Goal: Task Accomplishment & Management: Manage account settings

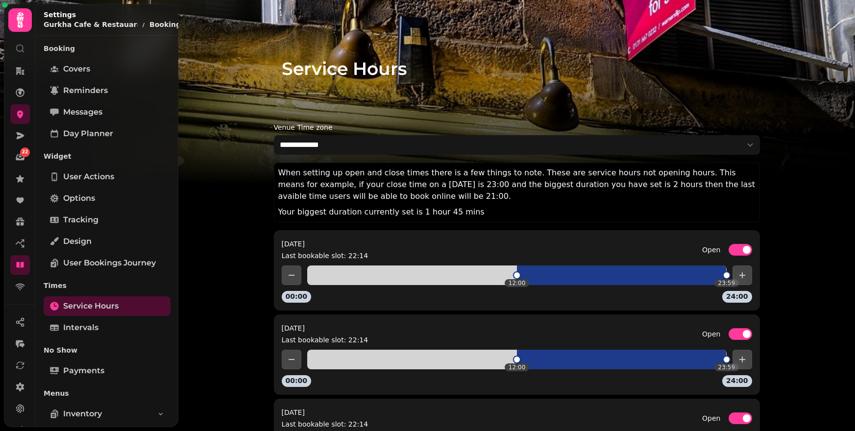
select select "**********"
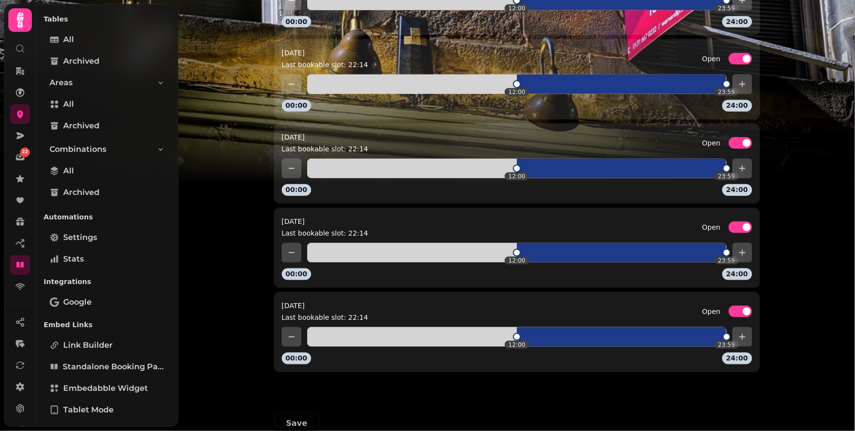
scroll to position [645, 0]
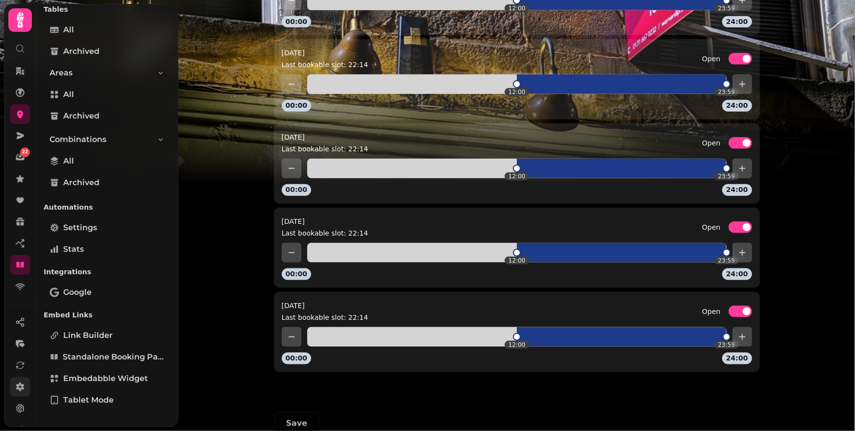
click at [22, 385] on icon at bounding box center [20, 387] width 8 height 9
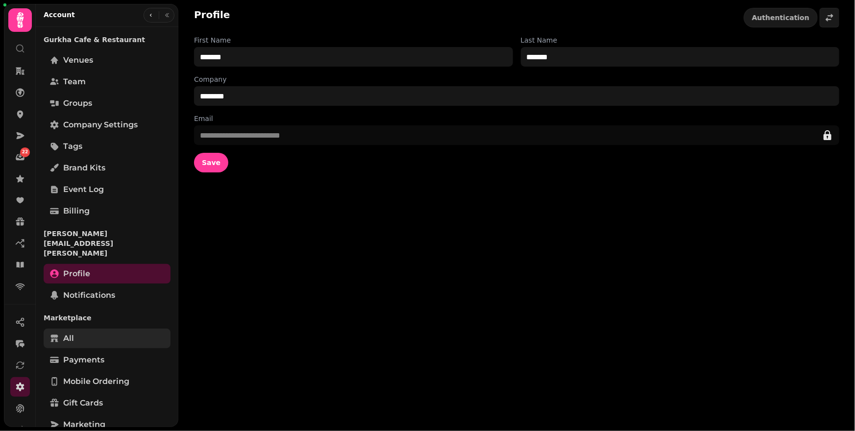
click at [81, 329] on link "All" at bounding box center [107, 339] width 127 height 20
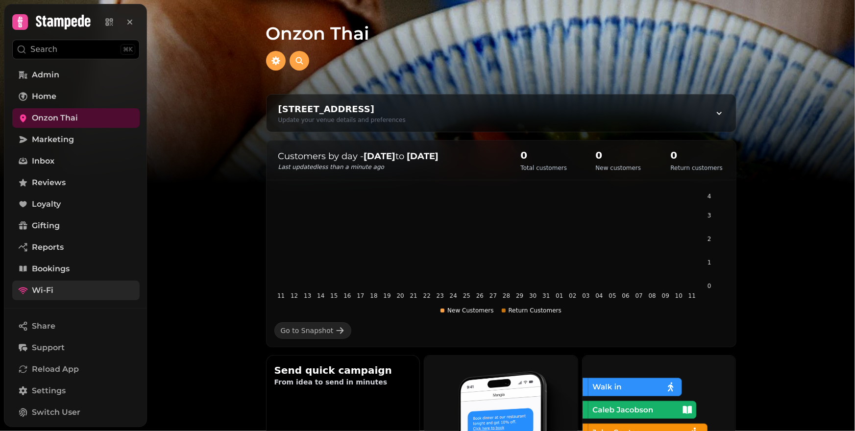
click at [72, 290] on link "Wi-Fi" at bounding box center [75, 291] width 127 height 20
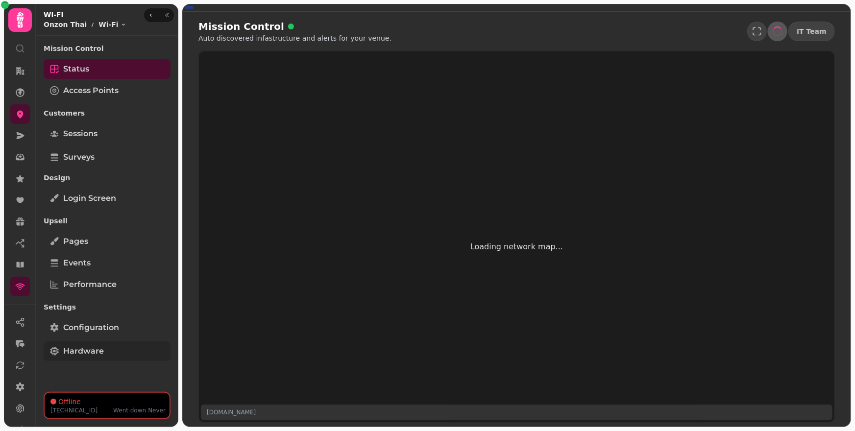
click at [99, 345] on link "Hardware" at bounding box center [107, 351] width 127 height 20
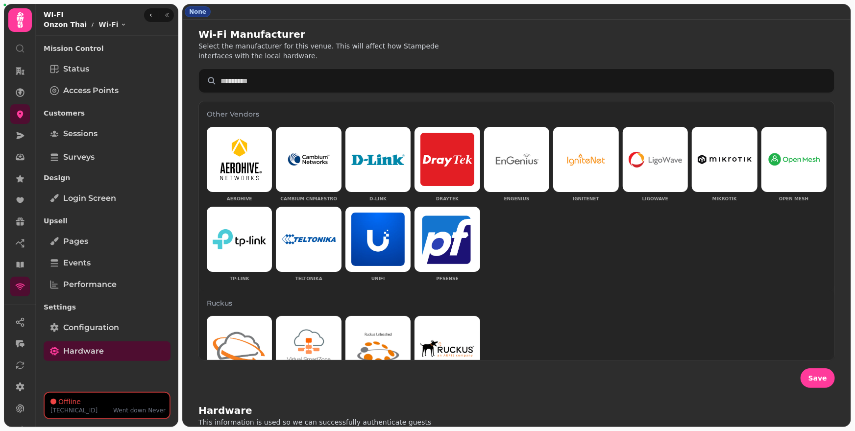
click at [76, 26] on p "Onzon Thai" at bounding box center [65, 25] width 43 height 10
click at [21, 370] on link at bounding box center [20, 365] width 20 height 20
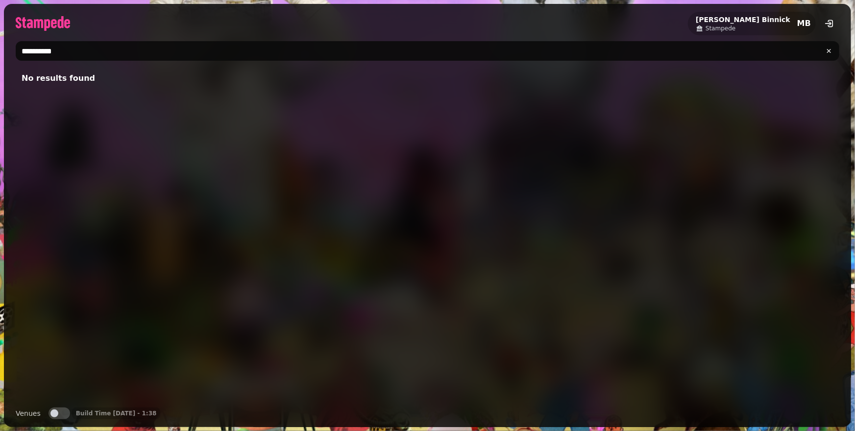
drag, startPoint x: 83, startPoint y: 48, endPoint x: 3, endPoint y: 51, distance: 79.9
click at [3, 51] on div "**********" at bounding box center [427, 215] width 855 height 431
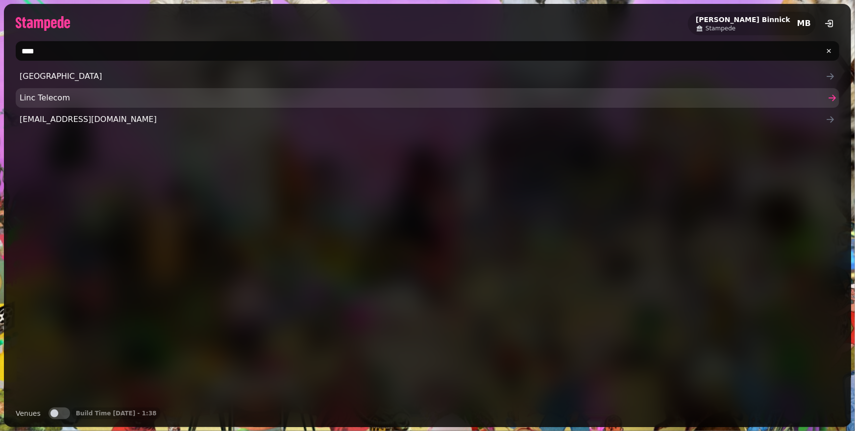
type input "****"
click at [24, 104] on link "Linc Telecom" at bounding box center [427, 98] width 823 height 20
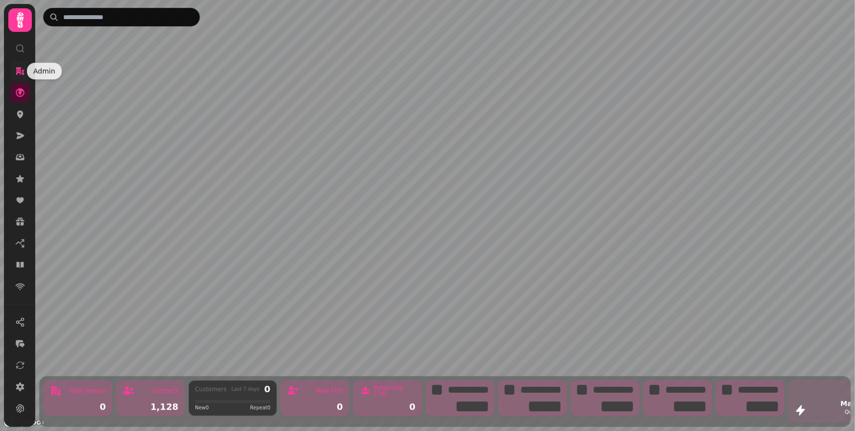
click at [19, 75] on icon at bounding box center [20, 71] width 10 height 10
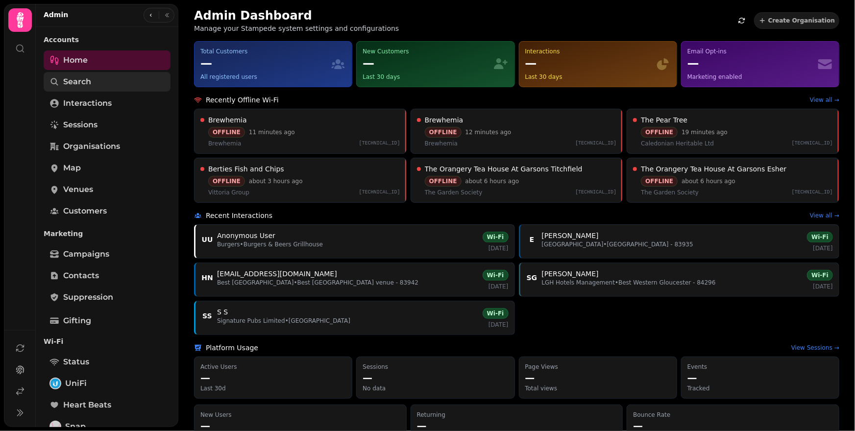
click at [83, 84] on span "Search" at bounding box center [77, 82] width 28 height 12
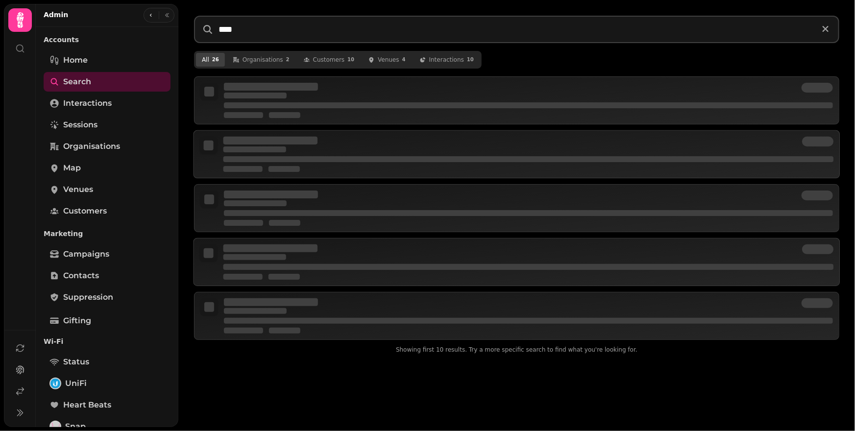
type input "****"
click at [546, 55] on div "All 26 organisation s 2 customer s 10 venue s 4 interaction s 10" at bounding box center [516, 60] width 645 height 18
click at [279, 56] on span "organisation s" at bounding box center [262, 60] width 41 height 8
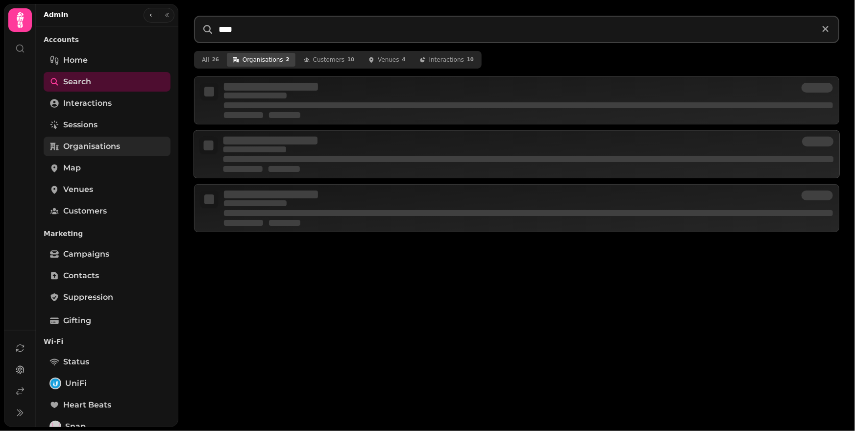
click at [98, 146] on span "Organisations" at bounding box center [91, 147] width 57 height 12
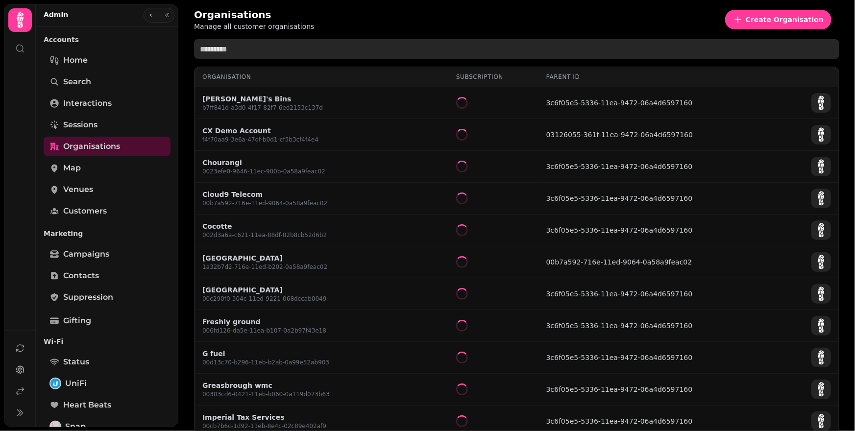
click at [257, 49] on input "text" at bounding box center [516, 49] width 645 height 20
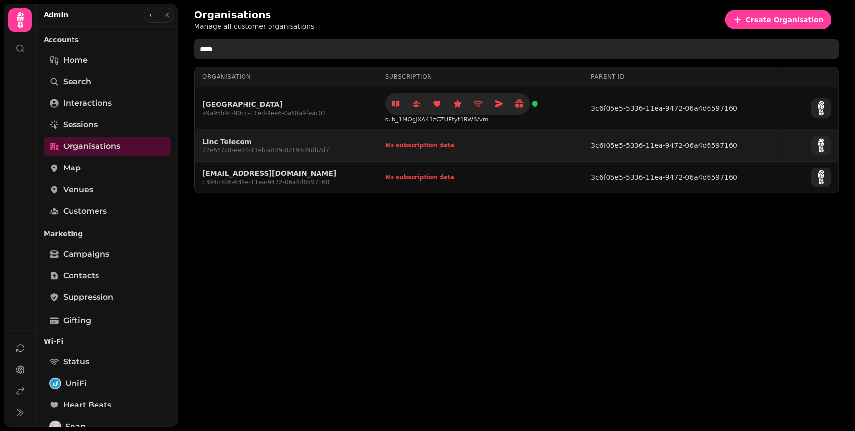
type input "****"
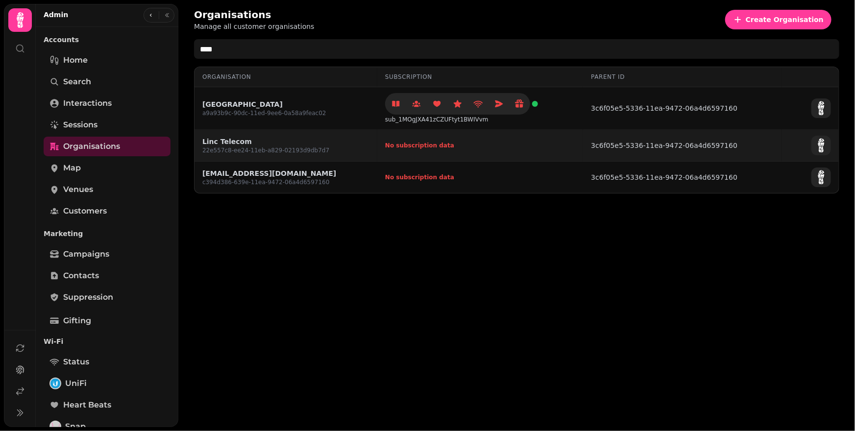
click at [226, 143] on link "Linc Telecom" at bounding box center [265, 142] width 127 height 10
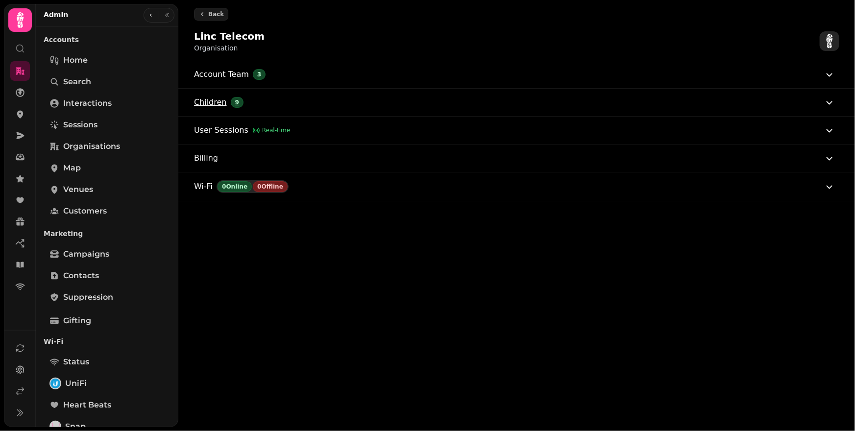
click at [287, 108] on button "Children 9" at bounding box center [514, 102] width 641 height 27
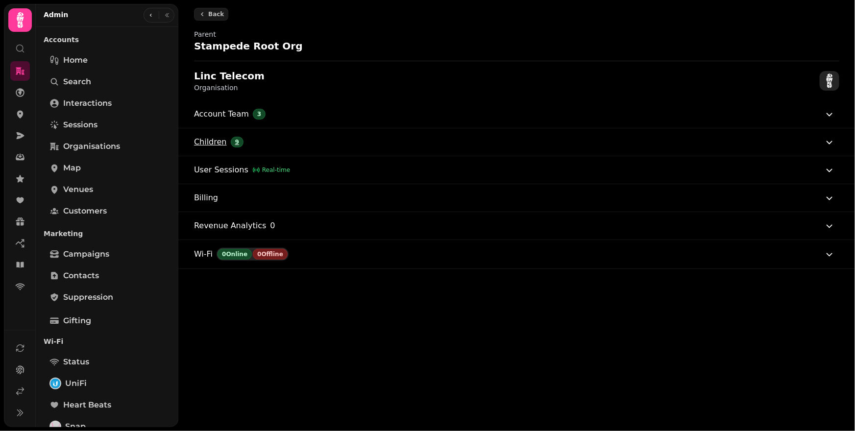
click at [321, 136] on button "Children 9" at bounding box center [514, 141] width 641 height 27
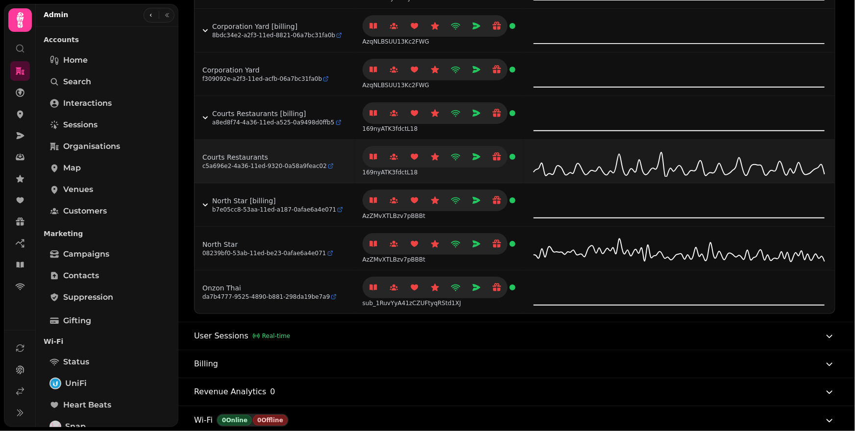
scroll to position [558, 0]
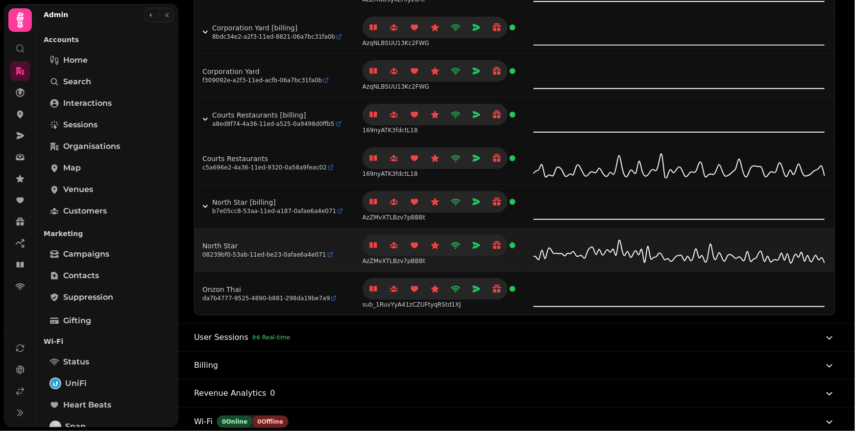
click at [227, 242] on link "North Star" at bounding box center [267, 246] width 131 height 10
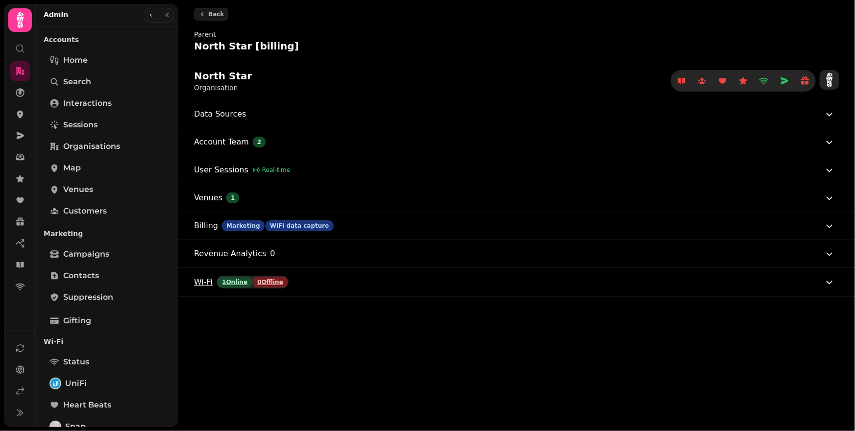
click at [326, 282] on button "Wi-Fi 1 Online 0 Offline" at bounding box center [514, 282] width 641 height 28
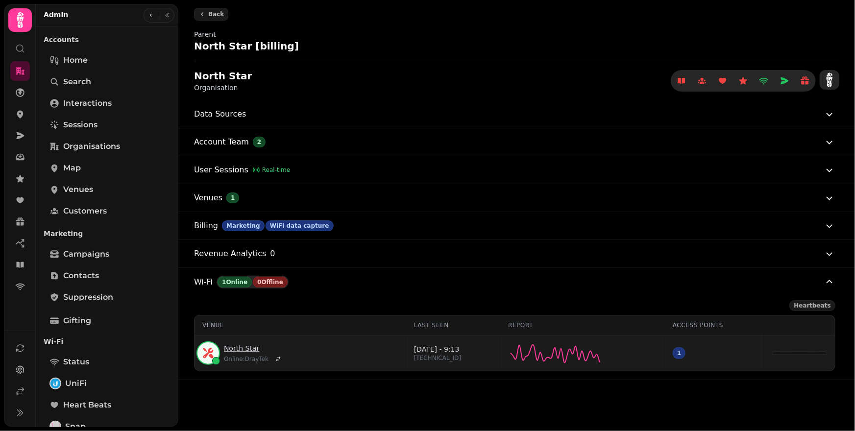
click at [250, 346] on link "North Star" at bounding box center [254, 348] width 60 height 10
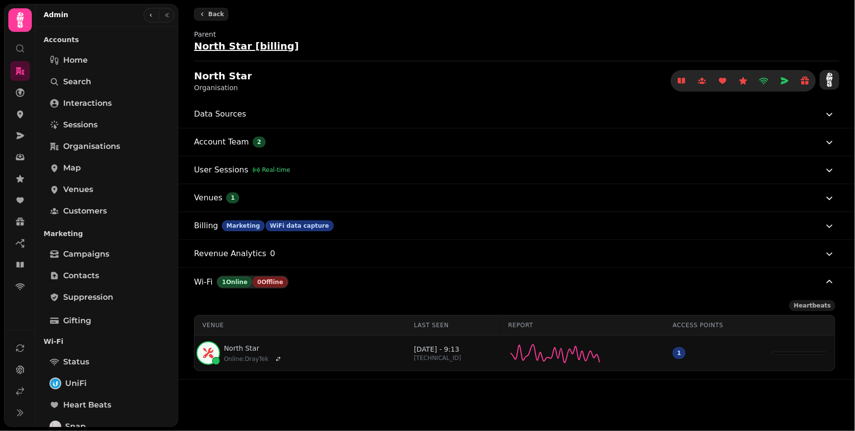
click at [296, 44] on h2 "North Star [billing]" at bounding box center [288, 46] width 188 height 14
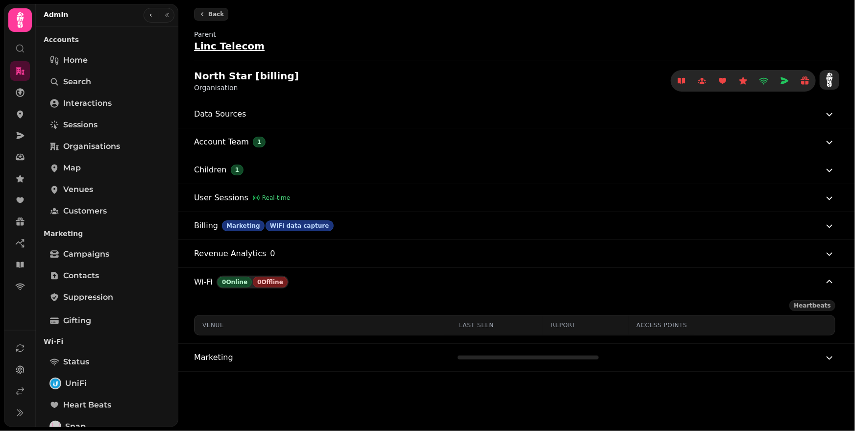
click at [329, 46] on h2 "Linc Telecom" at bounding box center [288, 46] width 188 height 14
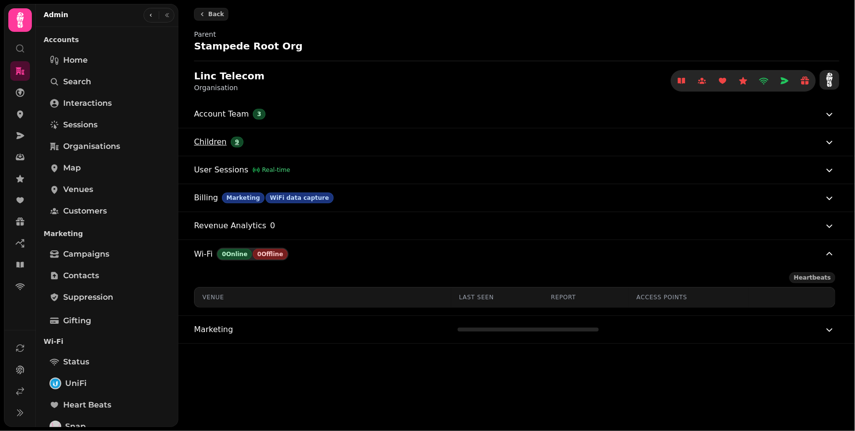
click at [336, 142] on button "Children 9" at bounding box center [514, 141] width 641 height 27
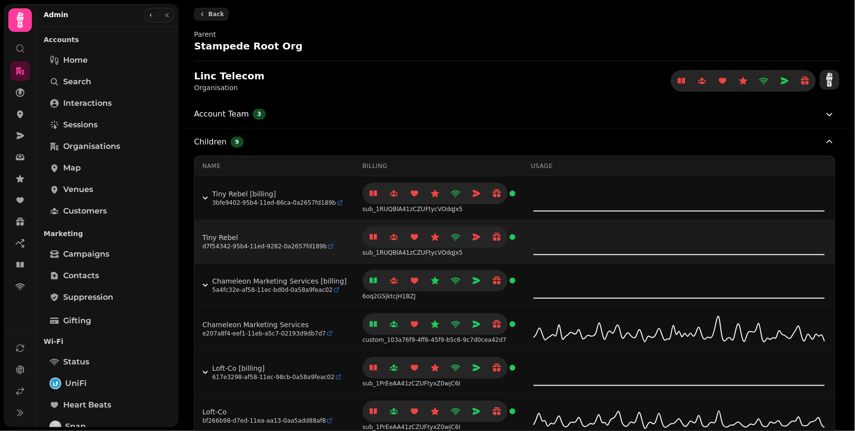
click at [224, 237] on link "Tiny Rebel" at bounding box center [267, 238] width 131 height 10
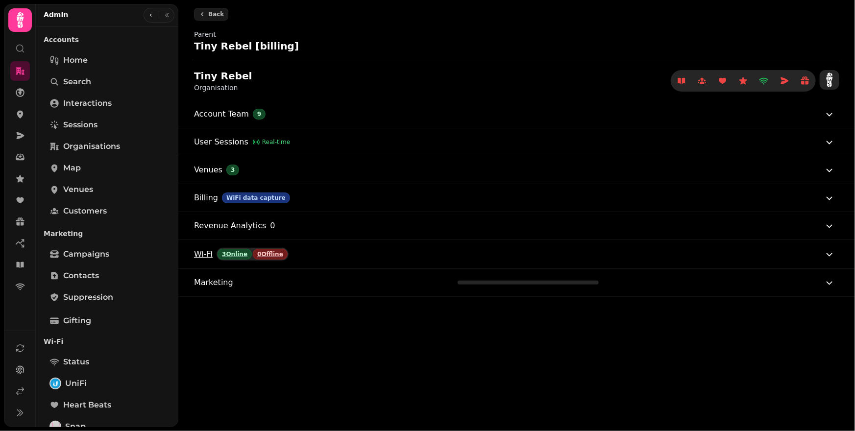
click at [384, 261] on button "Wi-Fi 3 Online 0 Offline" at bounding box center [514, 254] width 641 height 28
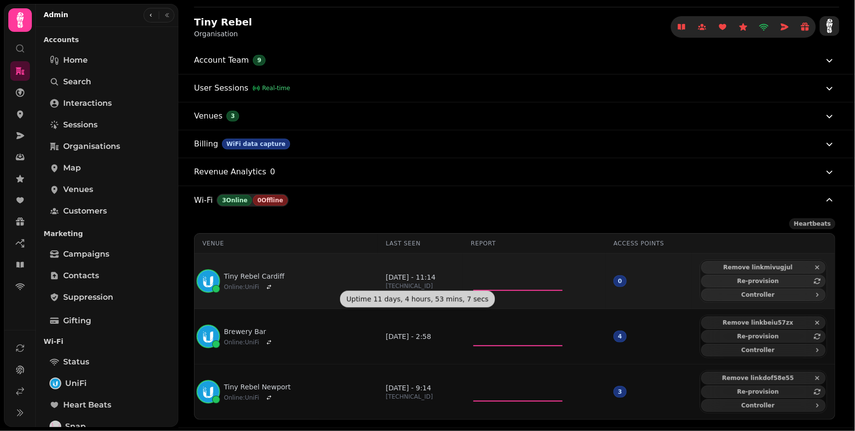
scroll to position [76, 0]
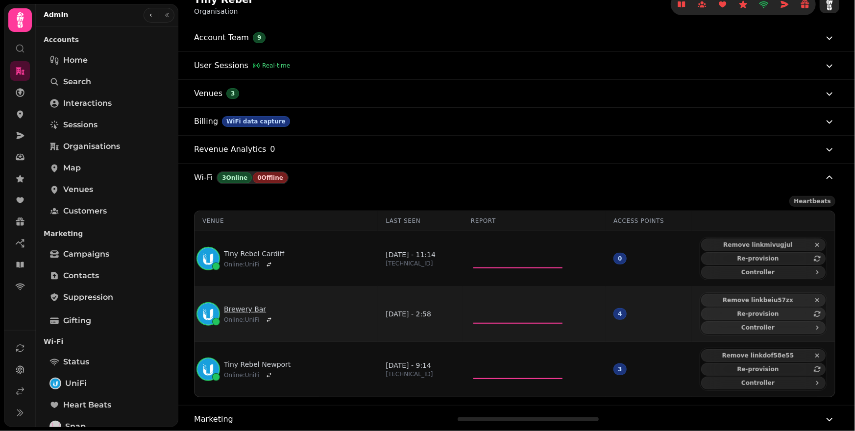
click at [254, 305] on link "Brewery Bar" at bounding box center [249, 309] width 51 height 10
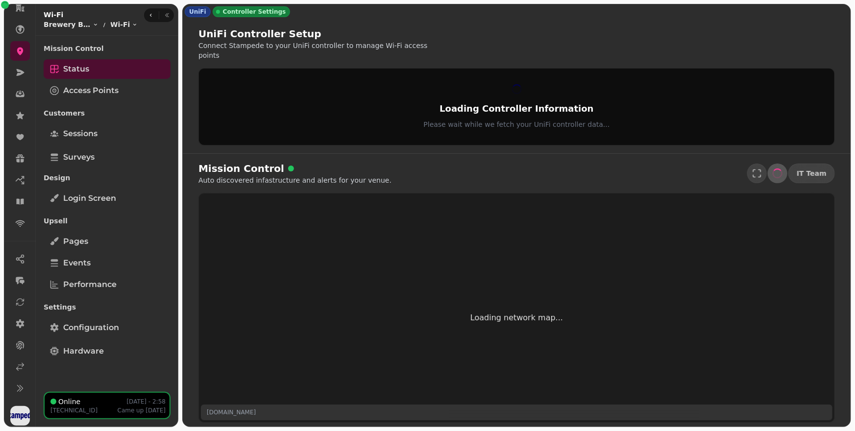
scroll to position [66, 0]
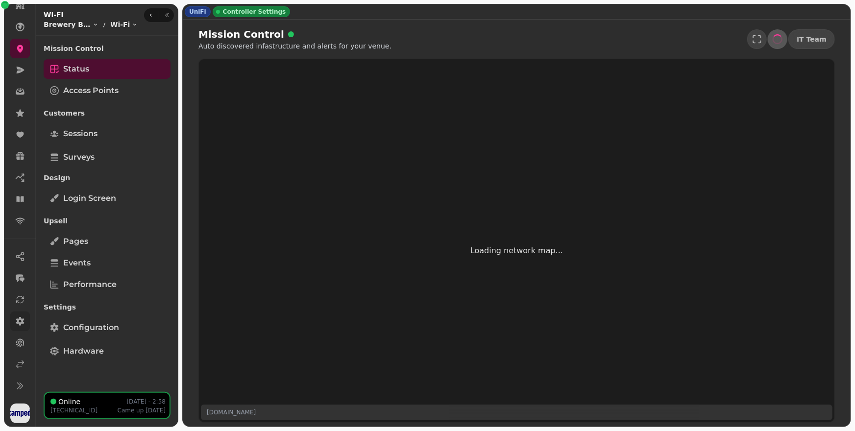
click at [18, 324] on icon at bounding box center [20, 321] width 10 height 10
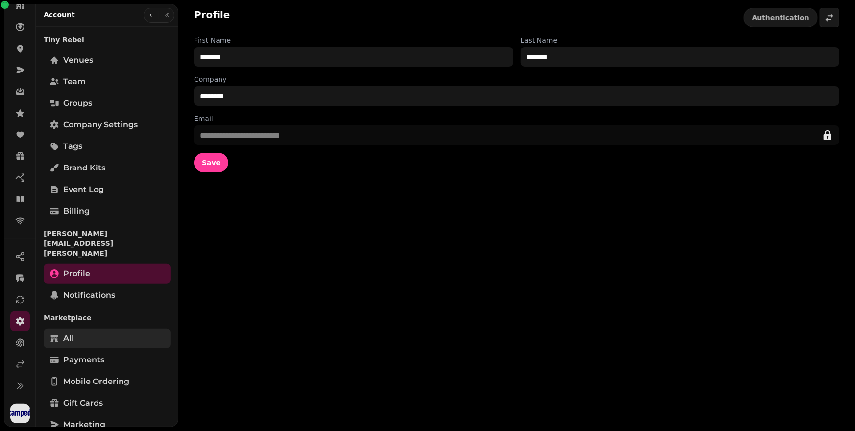
click at [101, 329] on link "All" at bounding box center [107, 339] width 127 height 20
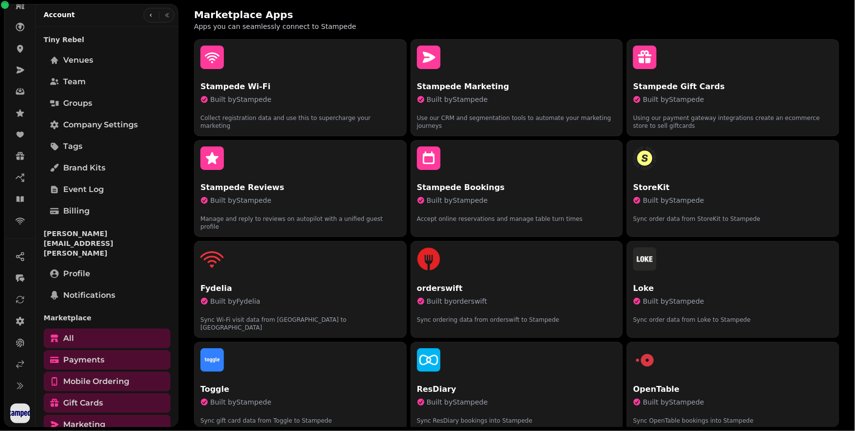
scroll to position [367, 0]
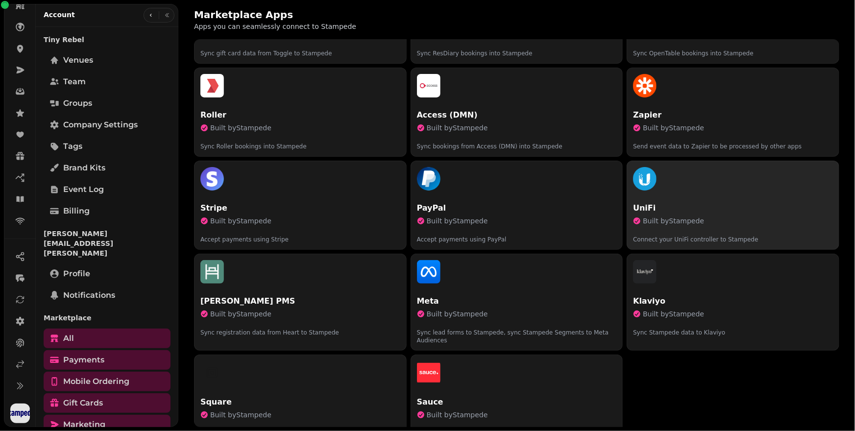
click at [702, 216] on p "Built by Stampede" at bounding box center [733, 221] width 200 height 10
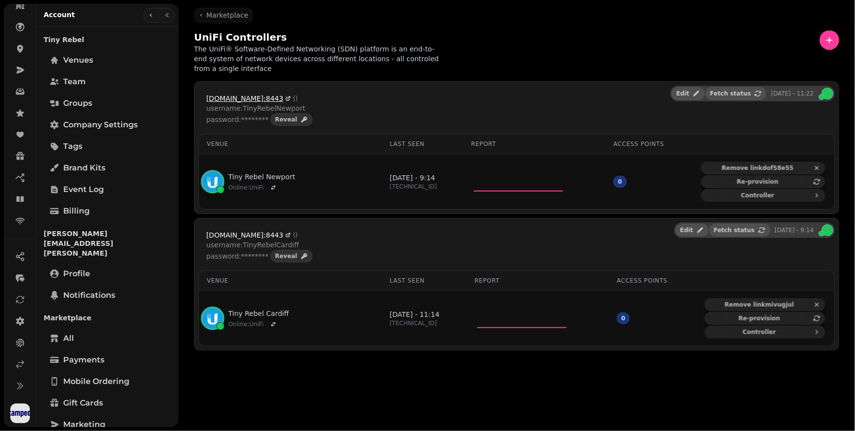
drag, startPoint x: 198, startPoint y: 98, endPoint x: 295, endPoint y: 100, distance: 97.0
click at [295, 100] on div "unifi1.linc-group.co.uk:8443 ( ) username: TinyRebelNewport password: ******** …" at bounding box center [516, 147] width 645 height 133
copy span "unifi1.linc-group.co.uk:8443"
click at [338, 71] on p "The UniFi® Software-Defined Networking (SDN) platform is an end-to-end system o…" at bounding box center [319, 58] width 251 height 29
click at [21, 79] on link at bounding box center [20, 71] width 20 height 20
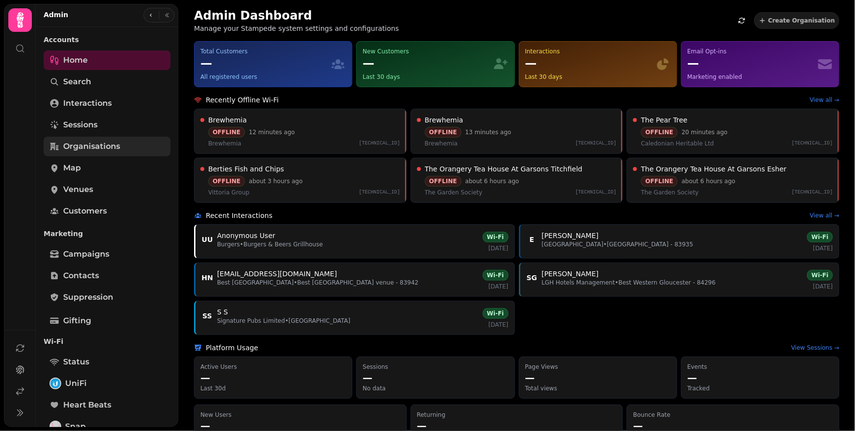
click at [93, 147] on span "Organisations" at bounding box center [91, 147] width 57 height 12
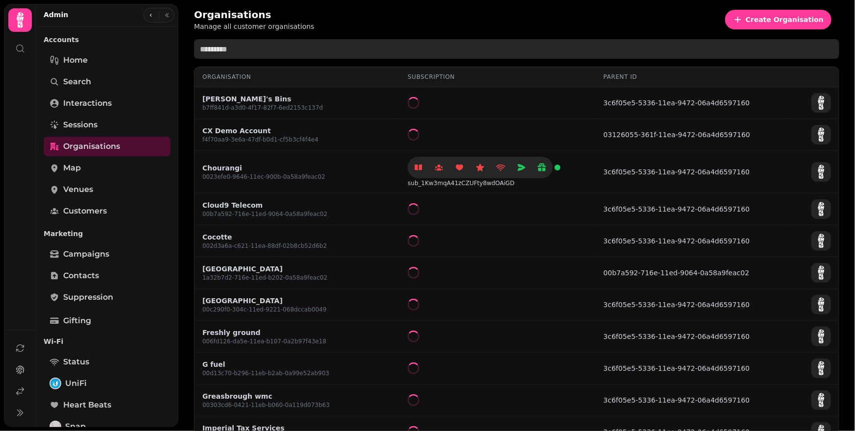
click at [351, 51] on input "text" at bounding box center [516, 49] width 645 height 20
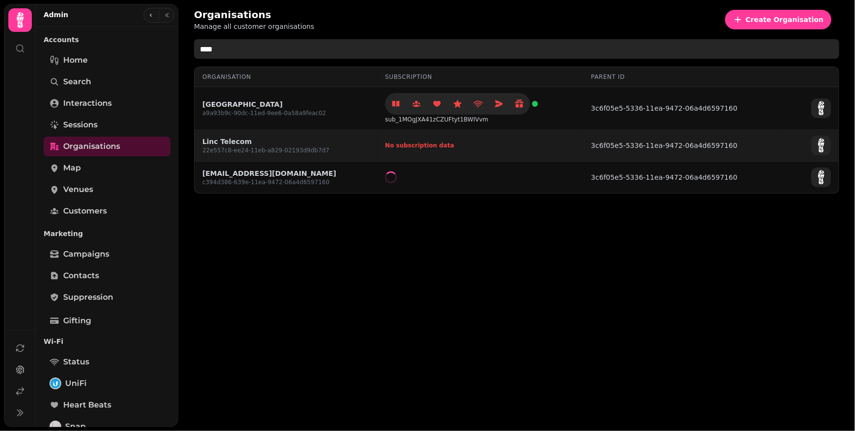
type input "****"
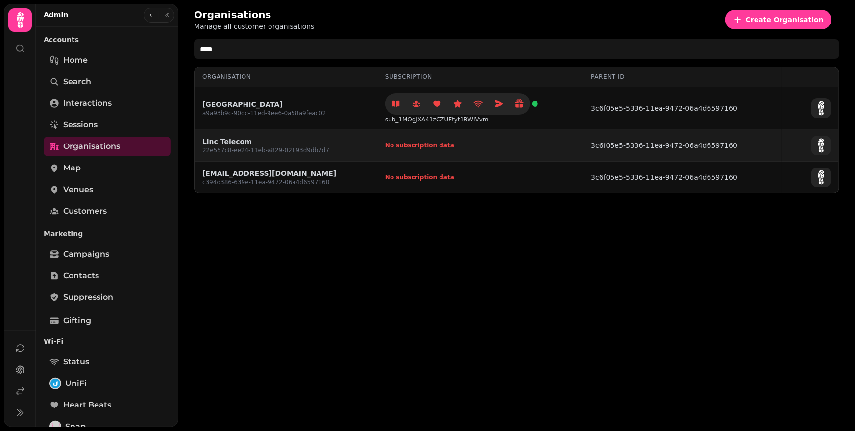
click at [240, 134] on td "Linc Telecom 22e557c8-ee24-11eb-a829-02193d9db7d7" at bounding box center [285, 146] width 183 height 32
click at [239, 140] on link "Linc Telecom" at bounding box center [265, 142] width 127 height 10
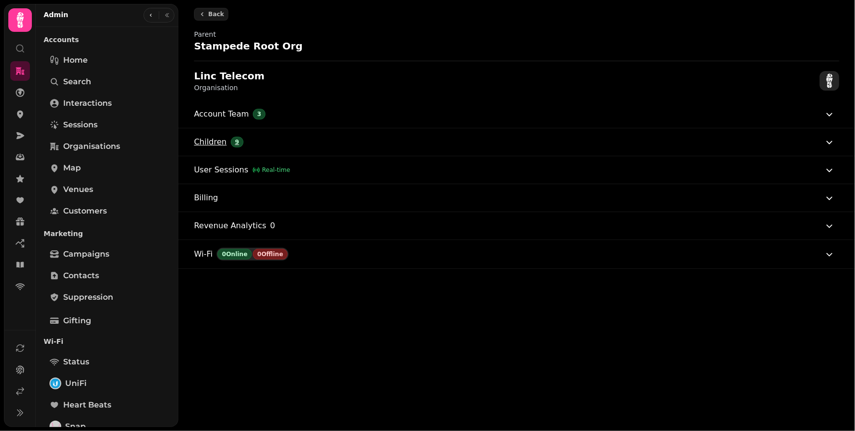
click at [260, 142] on button "Children 9" at bounding box center [514, 141] width 641 height 27
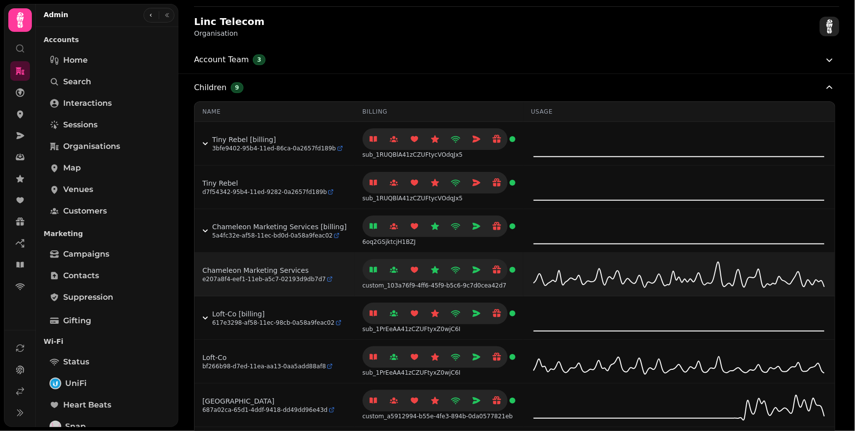
scroll to position [56, 0]
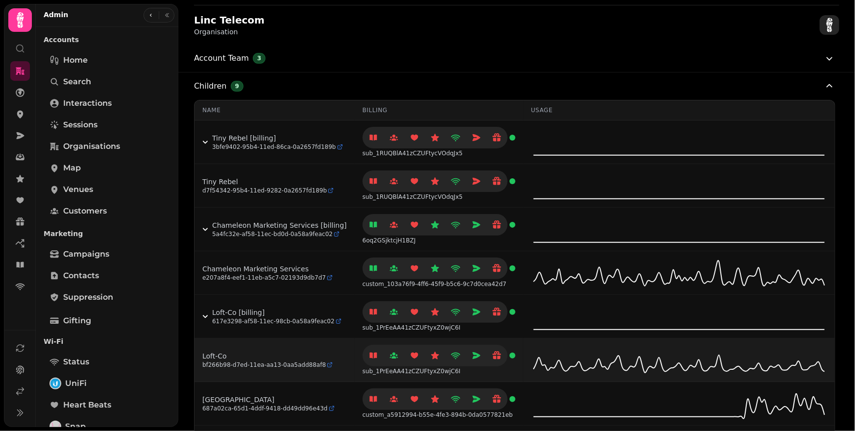
click at [216, 354] on link "Loft-Co" at bounding box center [267, 356] width 130 height 10
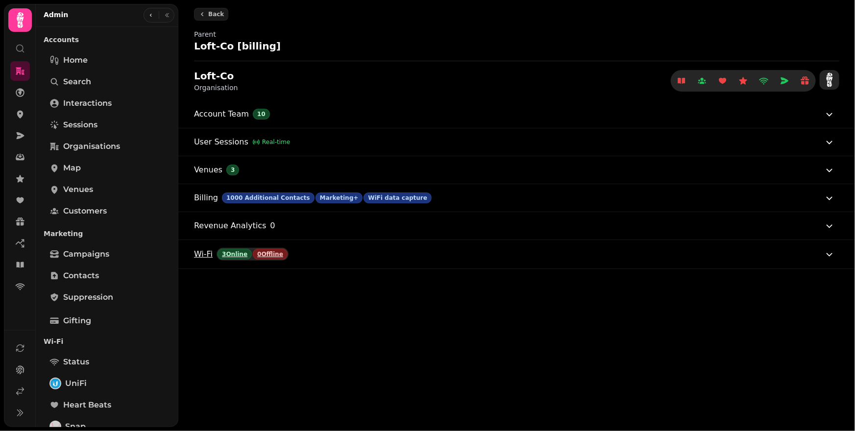
click at [376, 255] on button "Wi-Fi 3 Online 0 Offline" at bounding box center [514, 254] width 641 height 28
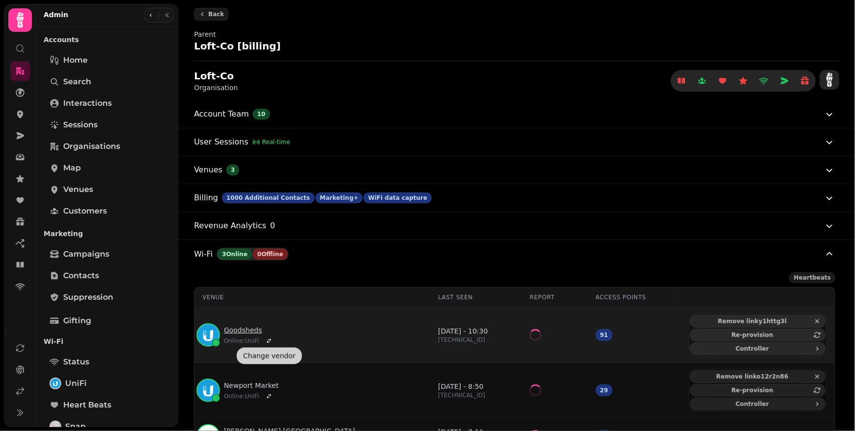
click at [255, 330] on link "Goodsheds" at bounding box center [249, 330] width 51 height 10
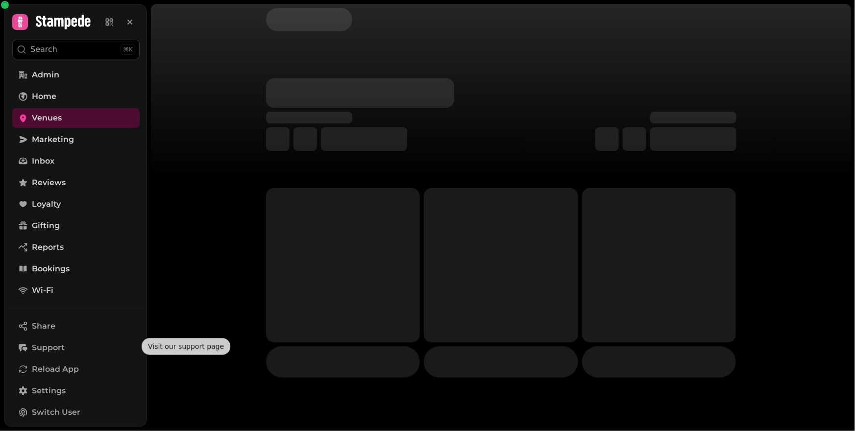
scroll to position [64, 0]
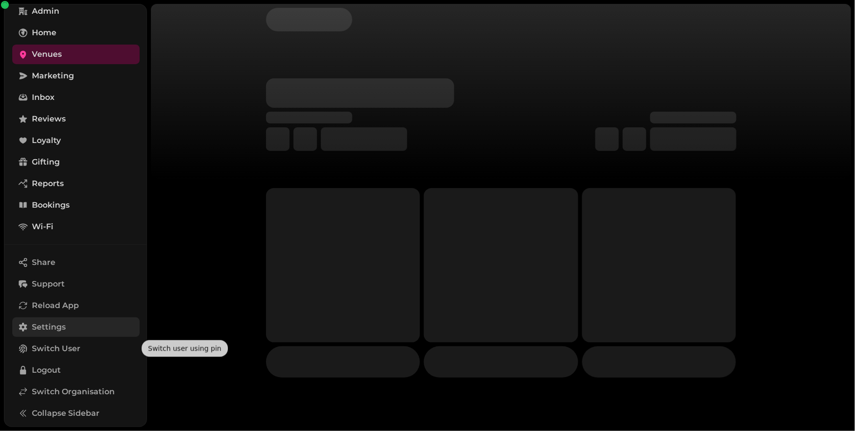
click at [63, 324] on span "Settings" at bounding box center [49, 327] width 34 height 12
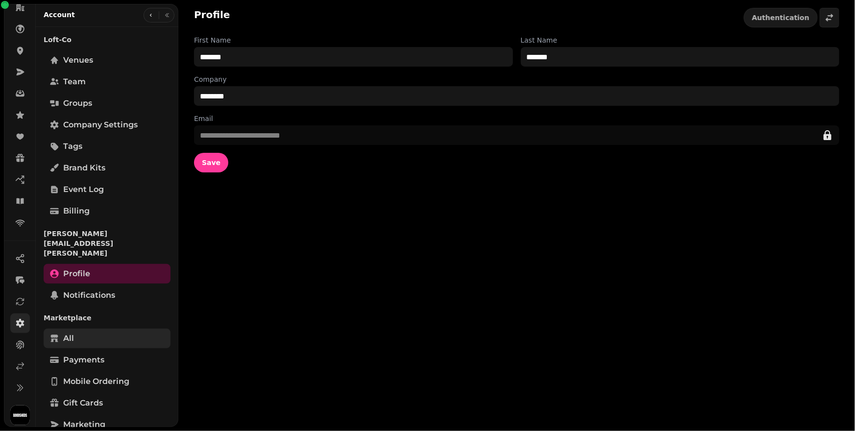
click at [79, 329] on link "All" at bounding box center [107, 339] width 127 height 20
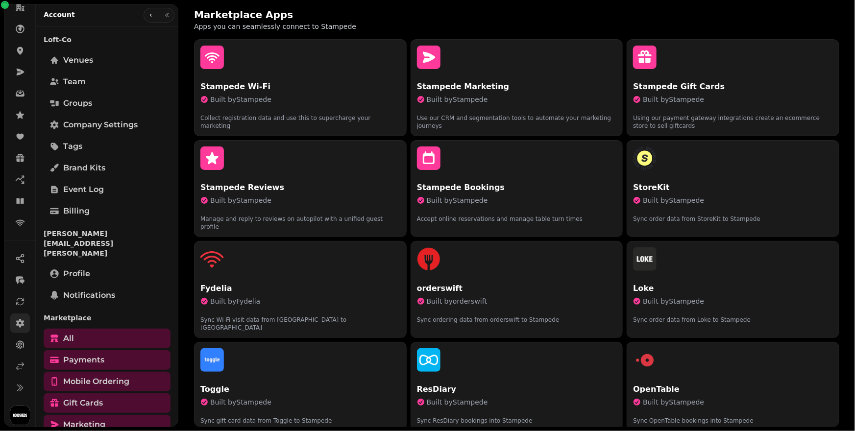
scroll to position [367, 0]
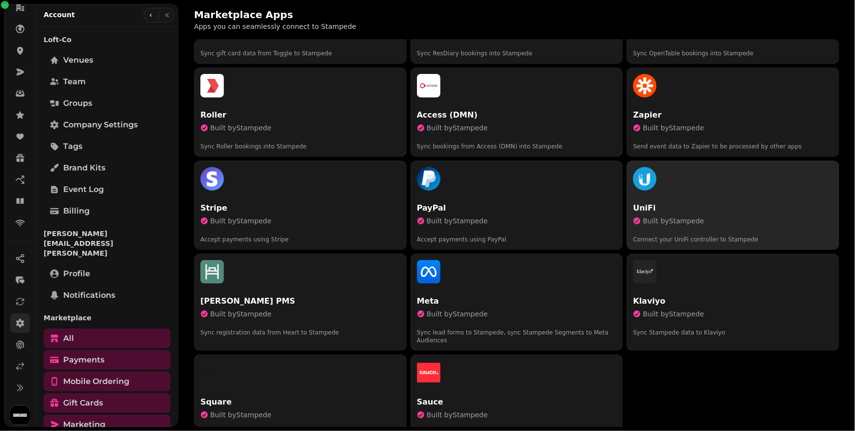
click at [685, 228] on p "Connect your UniFi controller to Stampede" at bounding box center [733, 236] width 200 height 16
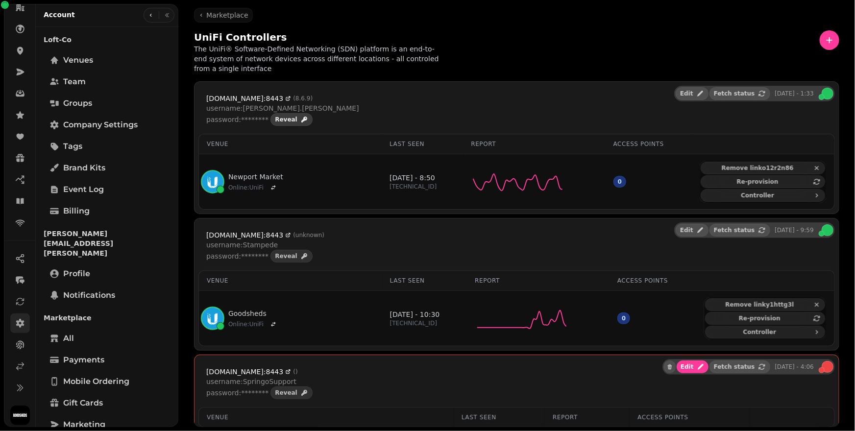
click at [300, 122] on icon "button" at bounding box center [304, 120] width 8 height 8
drag, startPoint x: 289, startPoint y: 120, endPoint x: 241, endPoint y: 122, distance: 47.6
click at [241, 122] on p "password: Merevale1966#" at bounding box center [251, 120] width 90 height 10
copy p "Merevale1966#"
click at [436, 98] on div "unifi1.linc-group.co.uk:8443 ( 8.6.9 ) username: Dean.Stewart password: Mereval…" at bounding box center [516, 110] width 636 height 48
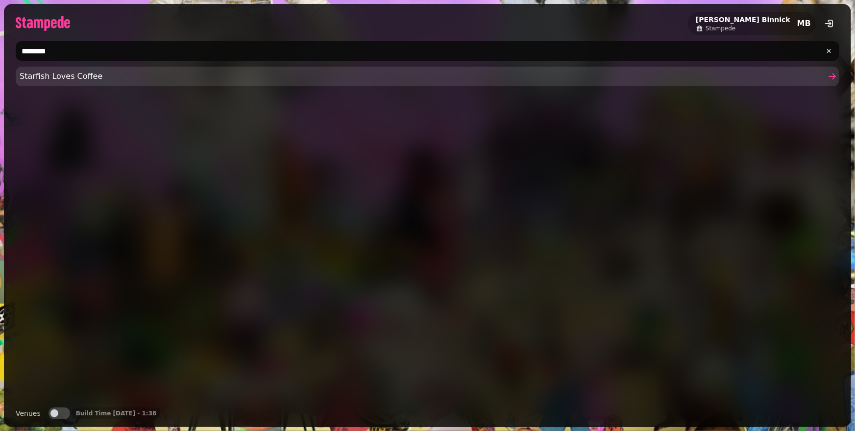
type input "********"
click at [88, 77] on span "Starfish Loves Coffee" at bounding box center [423, 77] width 806 height 12
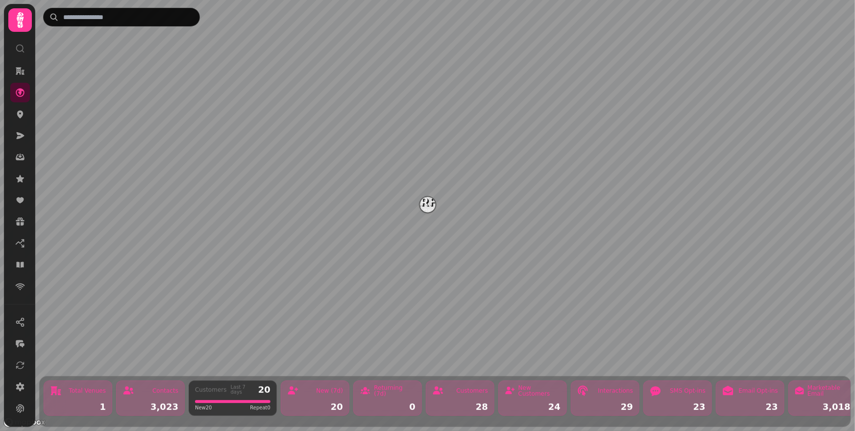
click at [16, 20] on icon at bounding box center [20, 20] width 20 height 20
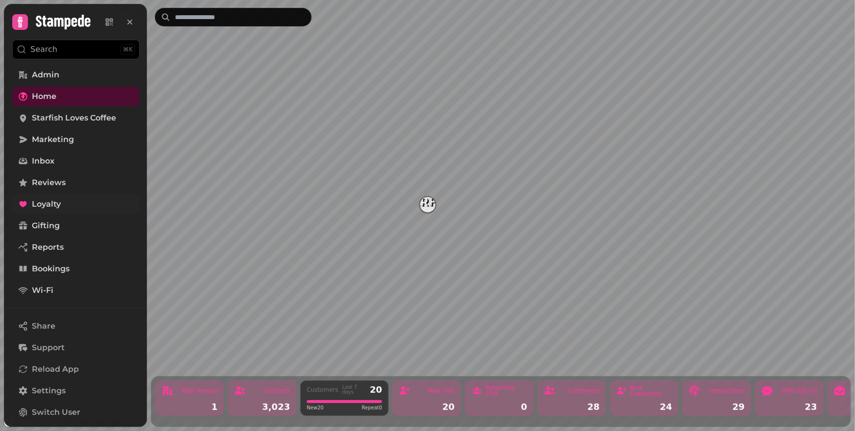
click at [54, 210] on link "Loyalty" at bounding box center [75, 204] width 127 height 20
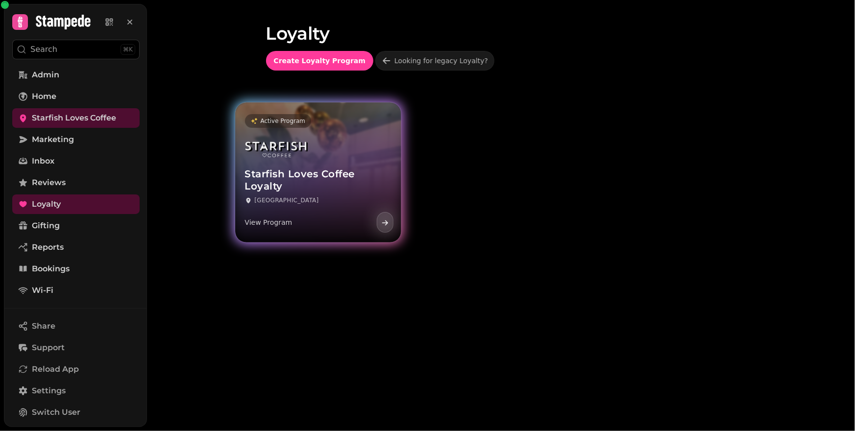
click at [383, 224] on icon at bounding box center [385, 223] width 8 height 8
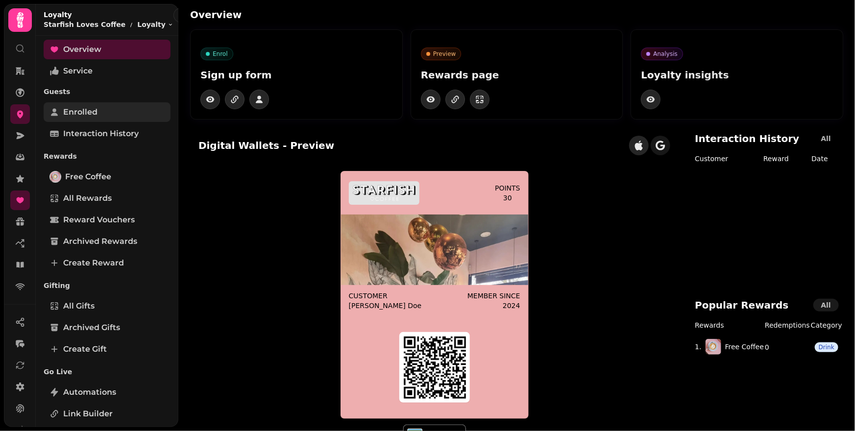
click at [99, 115] on link "Enrolled" at bounding box center [107, 112] width 127 height 20
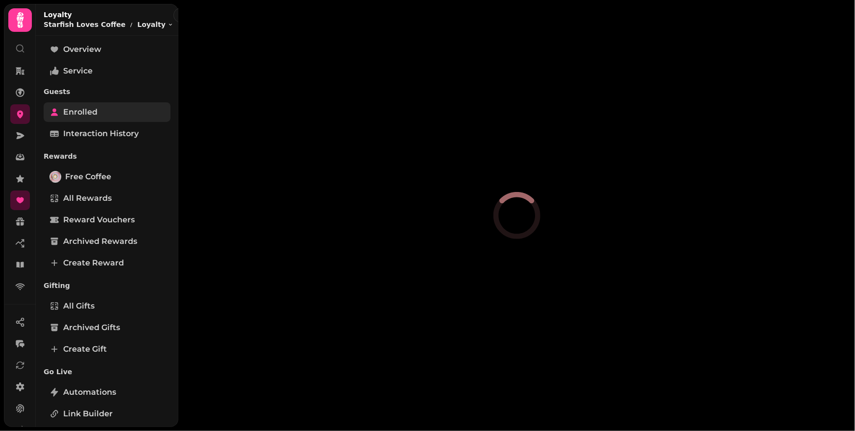
select select "**"
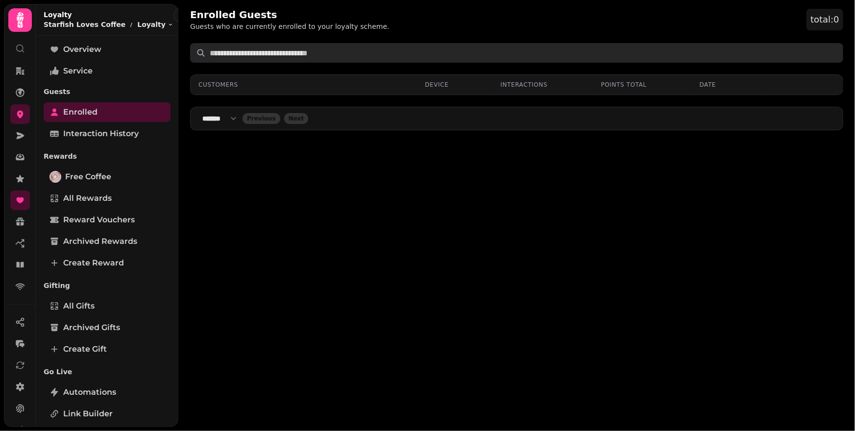
click at [500, 49] on input "text" at bounding box center [516, 53] width 653 height 20
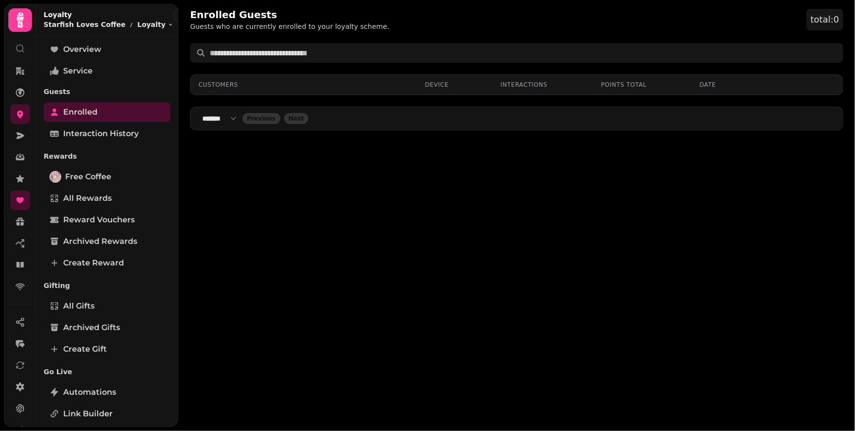
click at [506, 27] on div "Enrolled Guests Guests who are currently enrolled to your loyalty scheme. total…" at bounding box center [516, 20] width 653 height 24
click at [402, 34] on div "Enrolled Guests Guests who are currently enrolled to your loyalty scheme. total…" at bounding box center [516, 215] width 676 height 431
click at [22, 134] on icon at bounding box center [20, 136] width 10 height 10
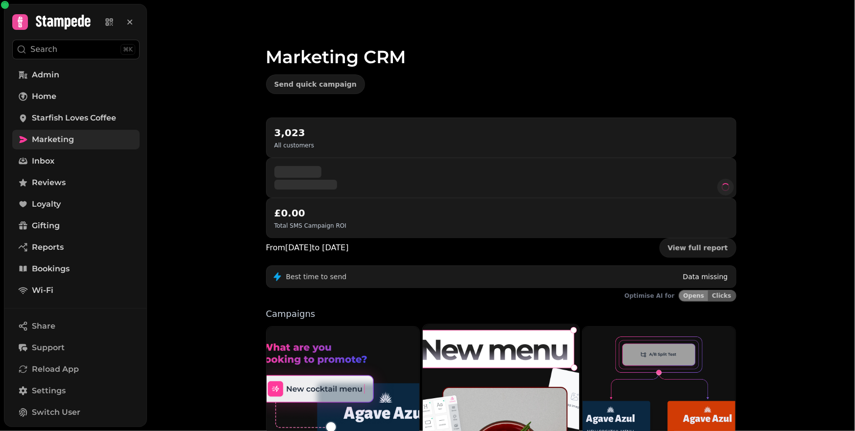
click at [475, 318] on img at bounding box center [501, 422] width 172 height 215
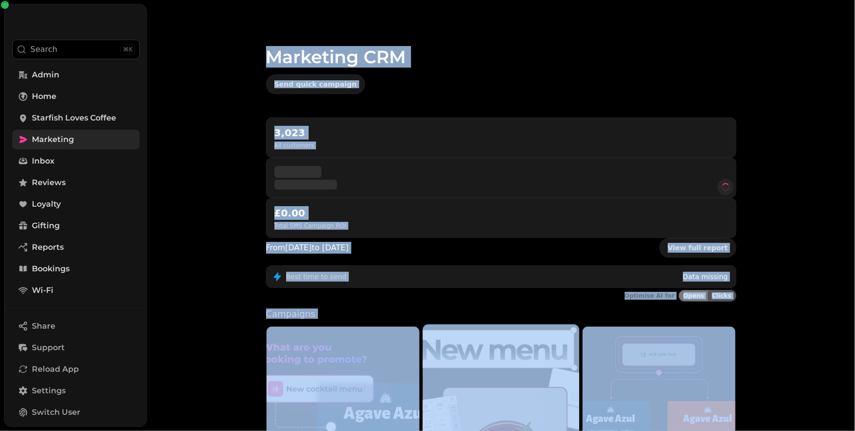
click at [475, 318] on div "Marketing CRM Send quick campaign 3,023 All customers £0.00 Total SMS Campaign …" at bounding box center [501, 215] width 708 height 431
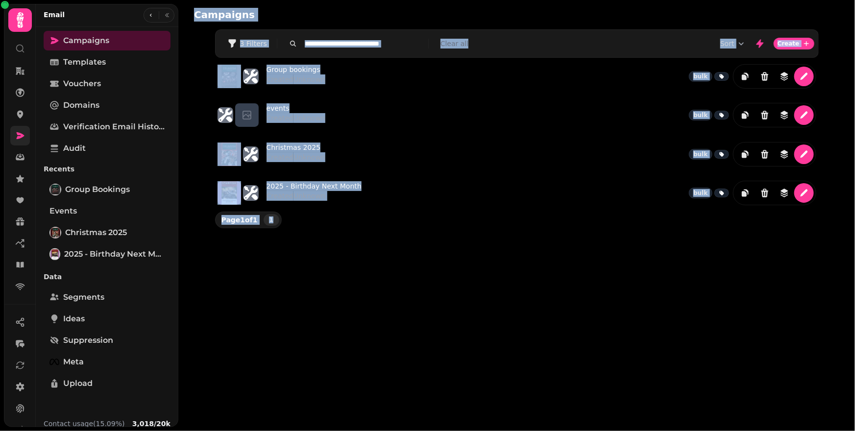
click at [511, 317] on div "Campaigns Filters 3 Filters Clear all Sort Create Group bookings Created Unknow…" at bounding box center [516, 215] width 676 height 431
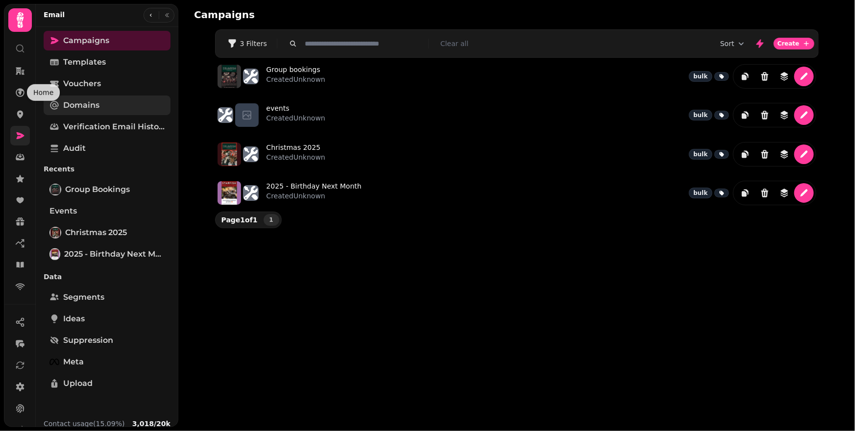
click at [70, 106] on span "Domains" at bounding box center [81, 105] width 36 height 12
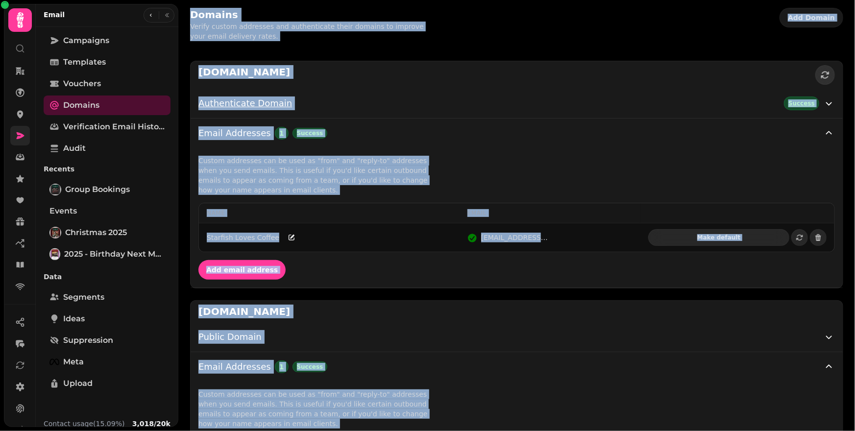
click at [521, 102] on div "Authenticate Domain Success" at bounding box center [510, 103] width 625 height 14
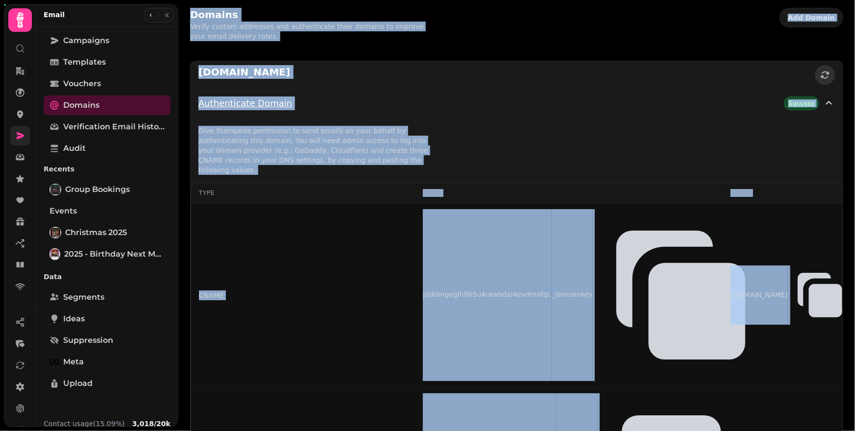
click at [409, 106] on div "Authenticate Domain Success" at bounding box center [510, 103] width 625 height 14
click at [298, 102] on div "Authenticate Domain Success" at bounding box center [510, 103] width 625 height 14
click at [485, 33] on div "Domains Verify custom addresses and authenticate their domains to improve your …" at bounding box center [516, 24] width 676 height 49
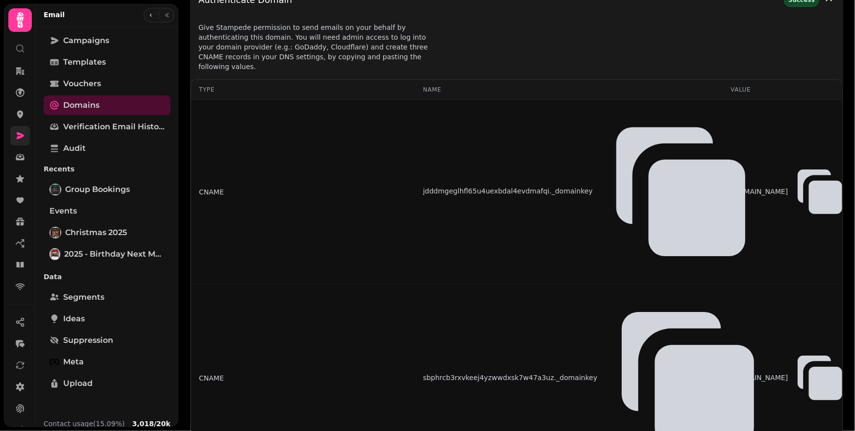
scroll to position [104, 0]
drag, startPoint x: 526, startPoint y: 368, endPoint x: 595, endPoint y: 368, distance: 69.6
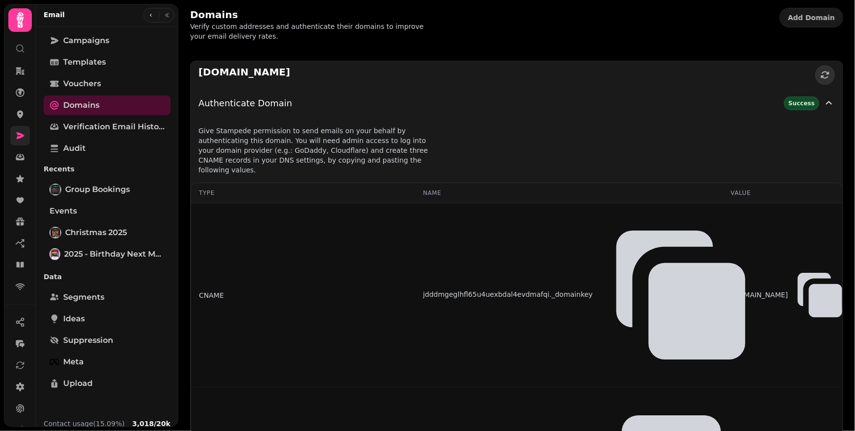
scroll to position [0, 0]
click at [22, 119] on link at bounding box center [20, 114] width 20 height 20
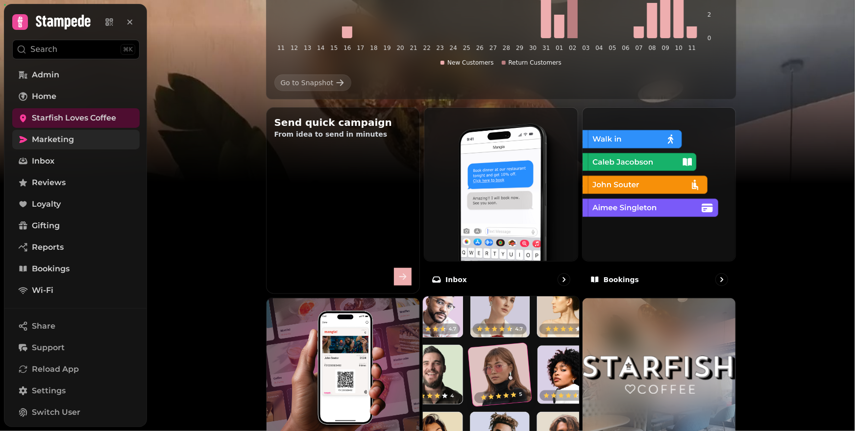
scroll to position [134, 0]
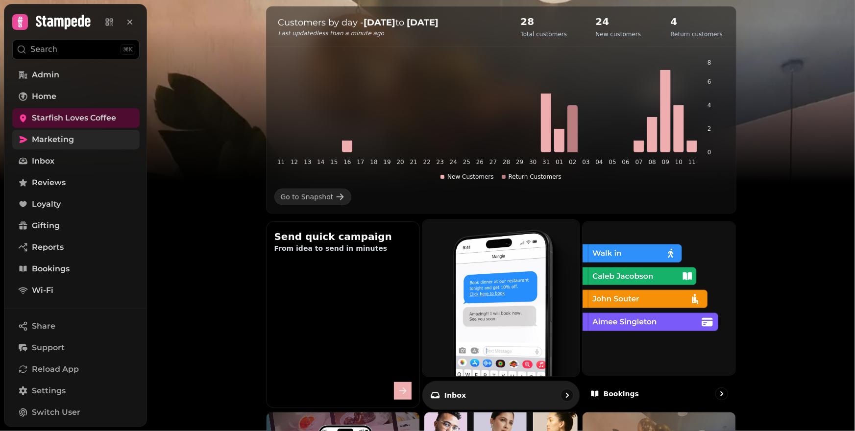
click at [484, 258] on img at bounding box center [501, 298] width 172 height 172
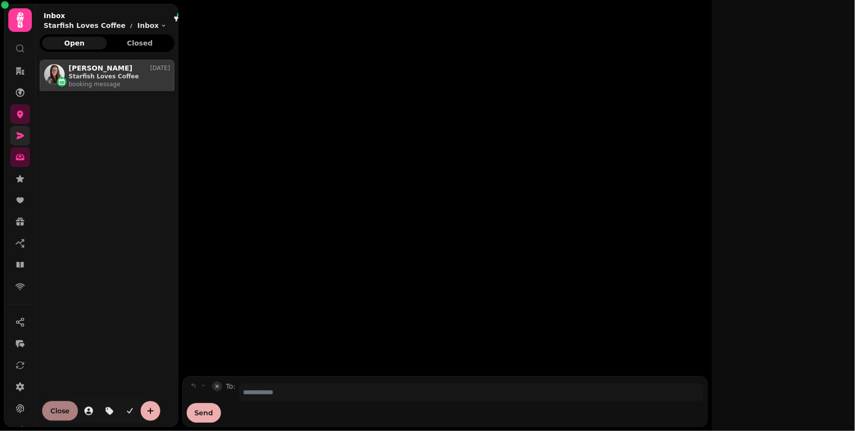
scroll to position [349, 128]
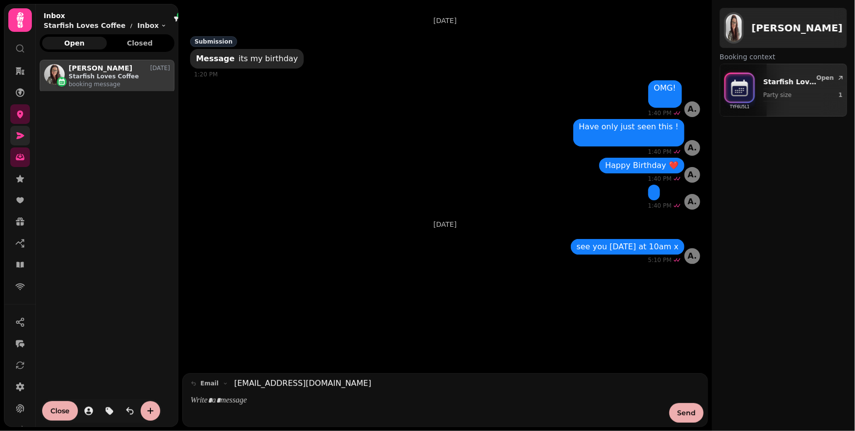
click at [21, 141] on link at bounding box center [20, 136] width 20 height 20
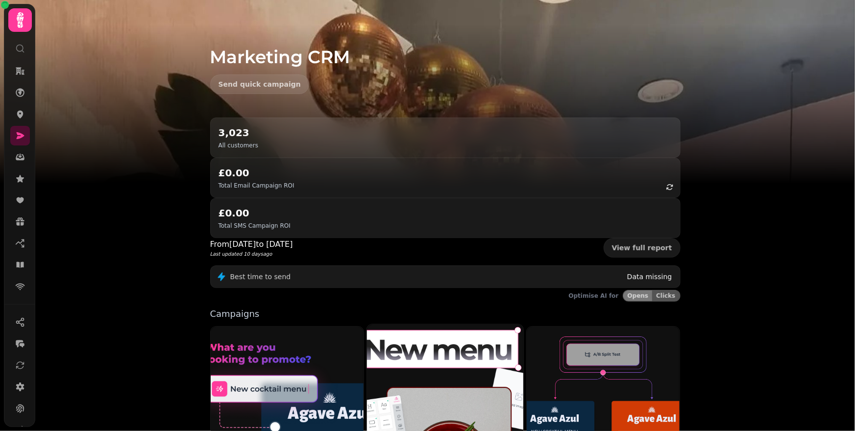
click at [446, 315] on img at bounding box center [445, 422] width 172 height 215
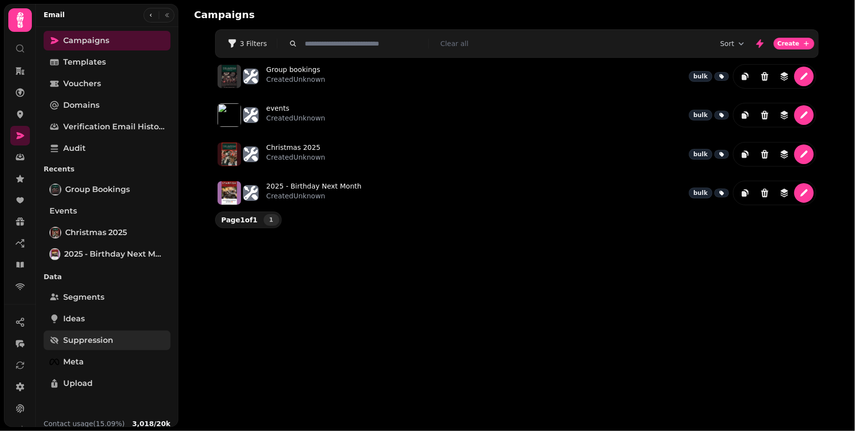
click at [101, 347] on link "Suppression" at bounding box center [107, 341] width 127 height 20
select select "**"
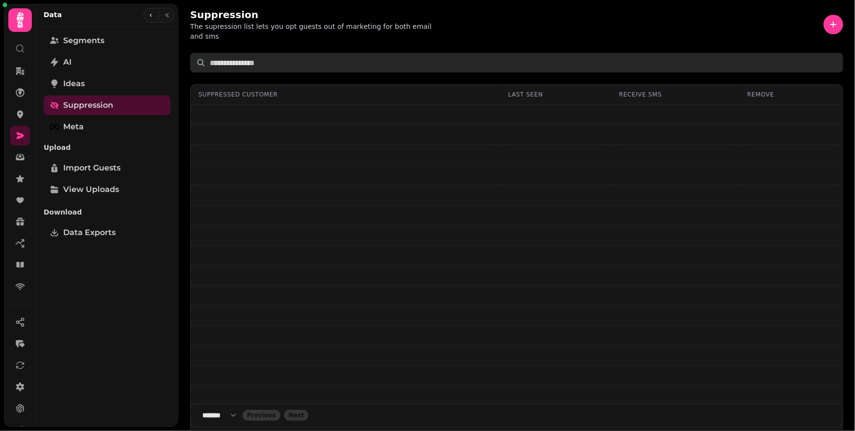
click at [267, 62] on input "text" at bounding box center [516, 63] width 653 height 20
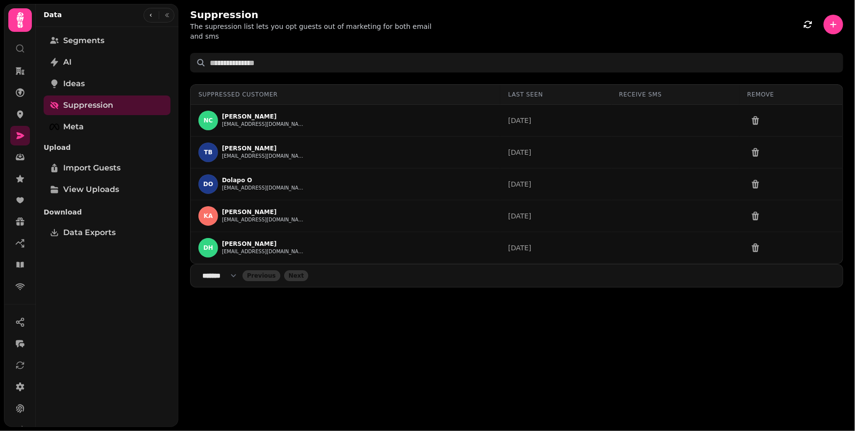
click at [460, 13] on div "Suppression The supression list lets you opt guests out of marketing for both e…" at bounding box center [516, 24] width 653 height 33
click at [503, 28] on div "Suppression The supression list lets you opt guests out of marketing for both e…" at bounding box center [516, 24] width 653 height 33
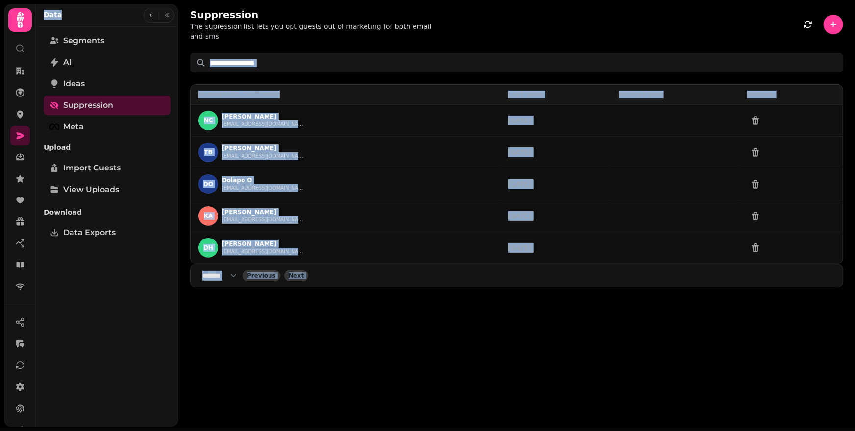
drag, startPoint x: 496, startPoint y: 29, endPoint x: 187, endPoint y: 12, distance: 309.1
click at [187, 12] on div "Suppression The supression list lets you opt guests out of marketing for both e…" at bounding box center [516, 36] width 676 height 72
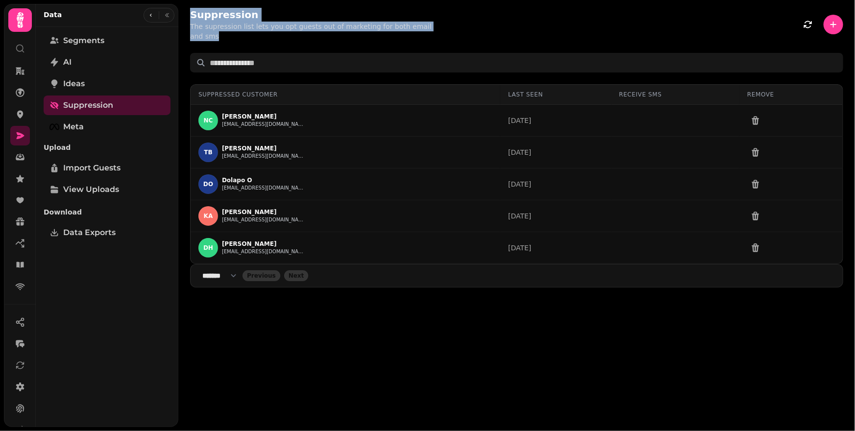
click at [187, 12] on div "Suppression The supression list lets you opt guests out of marketing for both e…" at bounding box center [516, 36] width 676 height 72
drag, startPoint x: 289, startPoint y: 24, endPoint x: 456, endPoint y: 30, distance: 167.1
click at [456, 33] on div "Suppression The supression list lets you opt guests out of marketing for both e…" at bounding box center [516, 36] width 676 height 72
click at [456, 30] on div "Suppression The supression list lets you opt guests out of marketing for both e…" at bounding box center [516, 24] width 653 height 33
drag, startPoint x: 182, startPoint y: 15, endPoint x: 454, endPoint y: 25, distance: 272.5
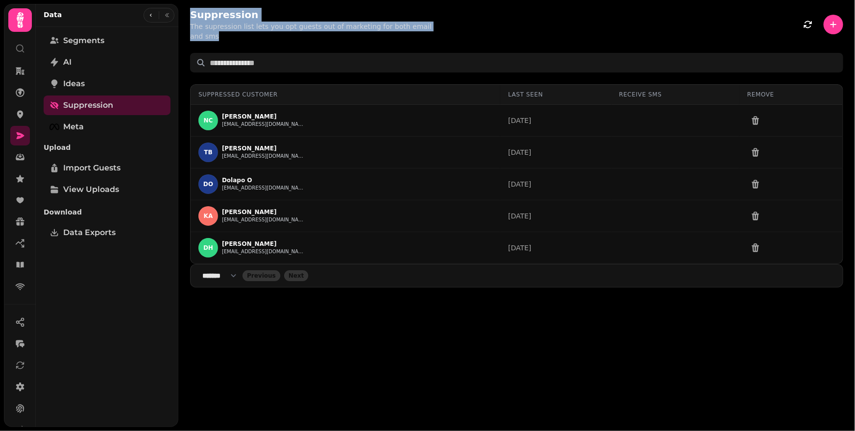
click at [454, 25] on div "Suppression The supression list lets you opt guests out of marketing for both e…" at bounding box center [516, 36] width 676 height 72
click at [455, 25] on div "Suppression The supression list lets you opt guests out of marketing for both e…" at bounding box center [516, 24] width 653 height 33
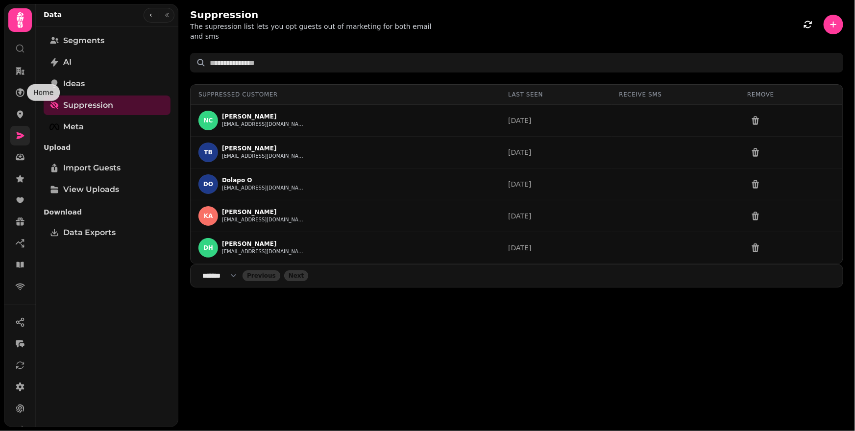
click at [14, 133] on link at bounding box center [20, 136] width 20 height 20
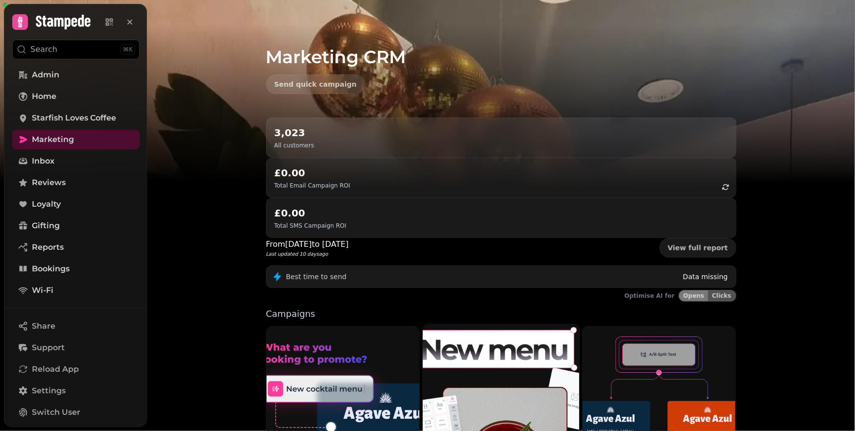
click at [568, 347] on img at bounding box center [501, 422] width 172 height 215
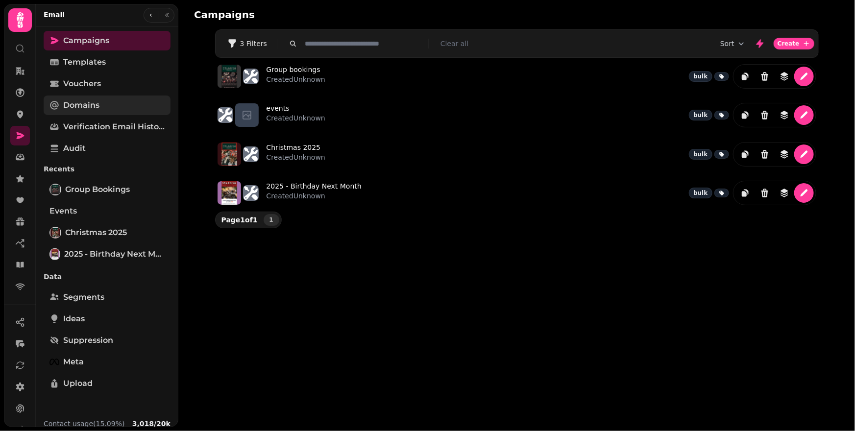
click at [85, 112] on link "Domains" at bounding box center [107, 106] width 127 height 20
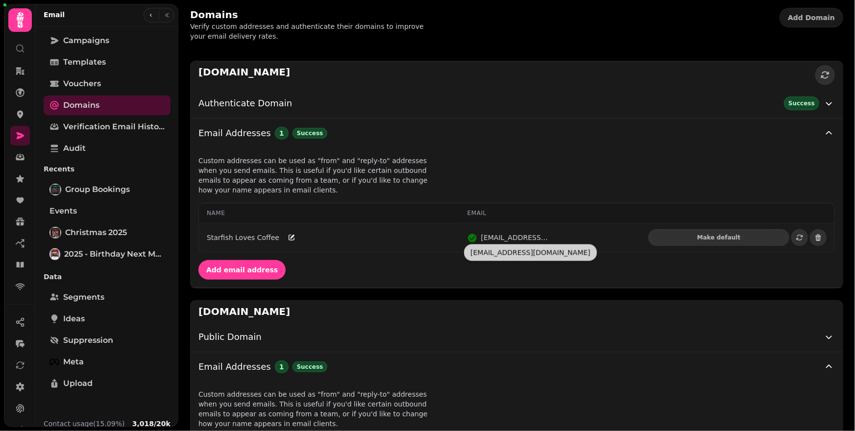
click at [486, 236] on div "info@starfishlovescoffee.com" at bounding box center [515, 238] width 69 height 10
click at [484, 236] on div "info@starfishlovescoffee.com" at bounding box center [515, 238] width 69 height 10
drag, startPoint x: 483, startPoint y: 236, endPoint x: 555, endPoint y: 239, distance: 72.6
click at [555, 239] on div "info@starfishlovescoffee.com" at bounding box center [549, 238] width 165 height 10
click at [554, 239] on div "info@starfishlovescoffee.com" at bounding box center [549, 238] width 165 height 10
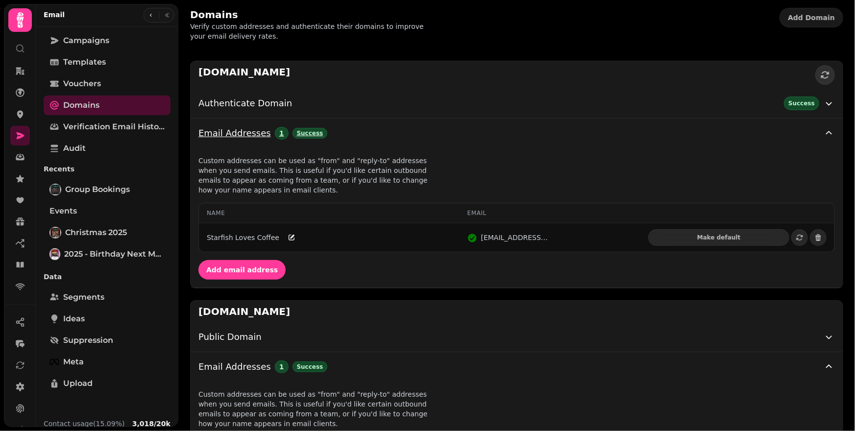
click at [524, 126] on div "Email Addresses 1 Success" at bounding box center [510, 133] width 625 height 14
click at [254, 270] on span "Add email address" at bounding box center [242, 269] width 72 height 7
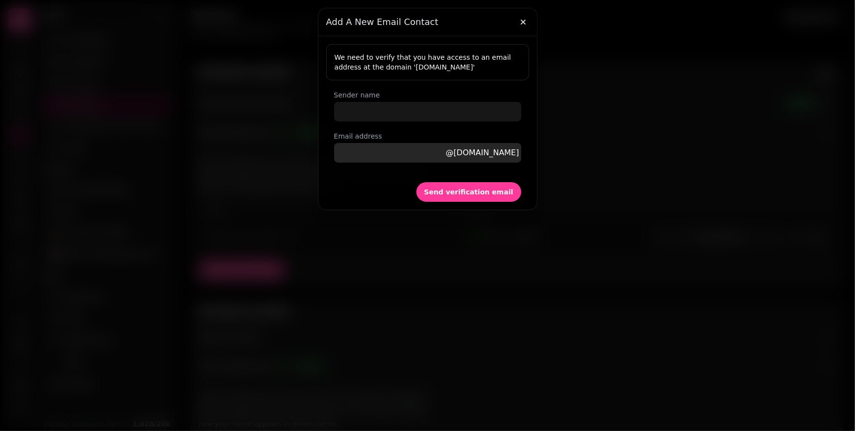
click at [384, 147] on input "Email address" at bounding box center [427, 153] width 187 height 20
type input "*******"
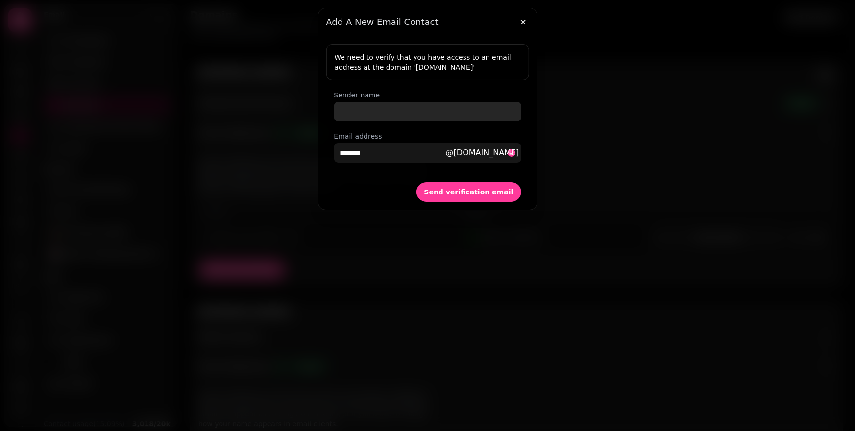
click at [430, 113] on input "Sender name" at bounding box center [427, 112] width 187 height 20
drag, startPoint x: 412, startPoint y: 110, endPoint x: 372, endPoint y: 107, distance: 40.3
click at [316, 108] on div "Add a new email contact We need to verify that you have access to an email addr…" at bounding box center [427, 215] width 855 height 431
click at [405, 108] on input "*******" at bounding box center [427, 112] width 187 height 20
type input "*******"
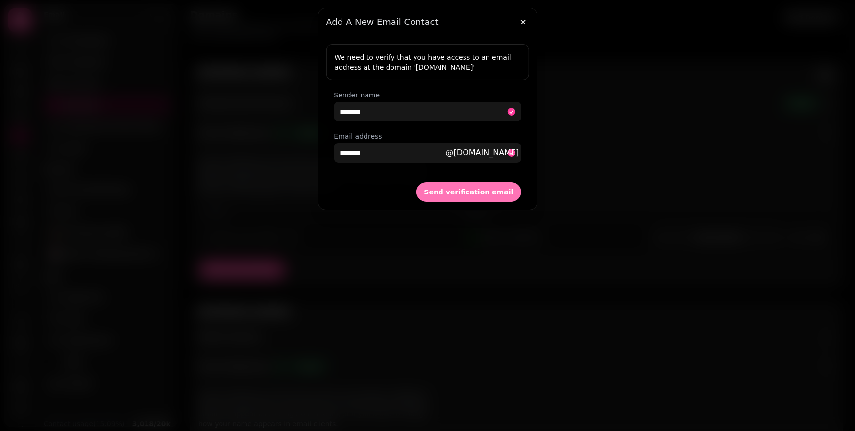
click at [493, 197] on button "Send verification email" at bounding box center [468, 192] width 105 height 20
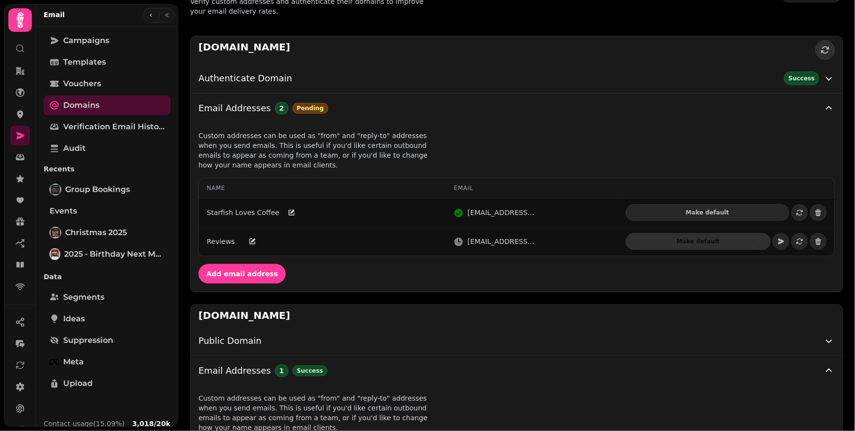
scroll to position [54, 0]
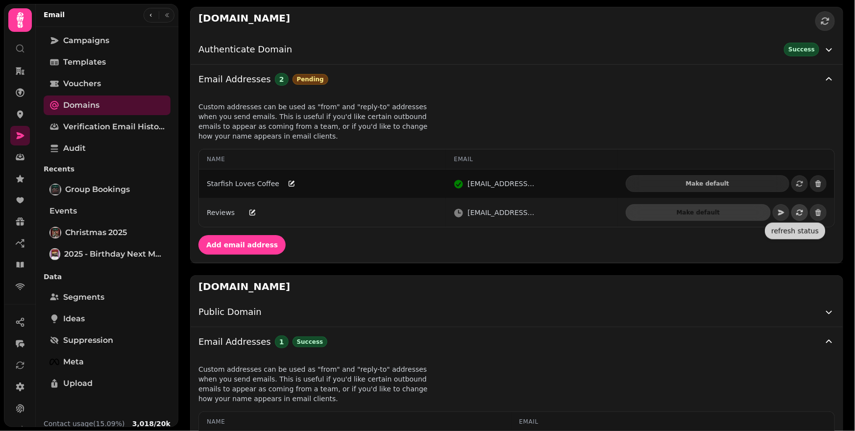
click at [795, 212] on icon "button" at bounding box center [799, 213] width 8 height 8
click at [258, 212] on button "Edit" at bounding box center [252, 212] width 17 height 17
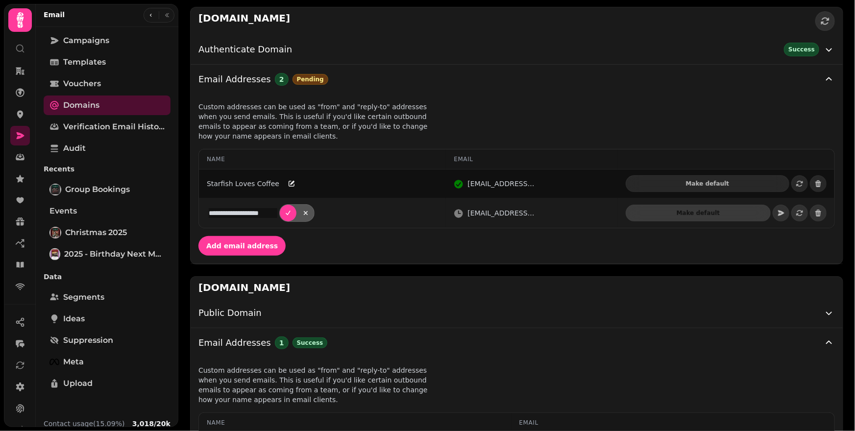
type input "**********"
click at [290, 216] on icon "Submit" at bounding box center [288, 213] width 8 height 8
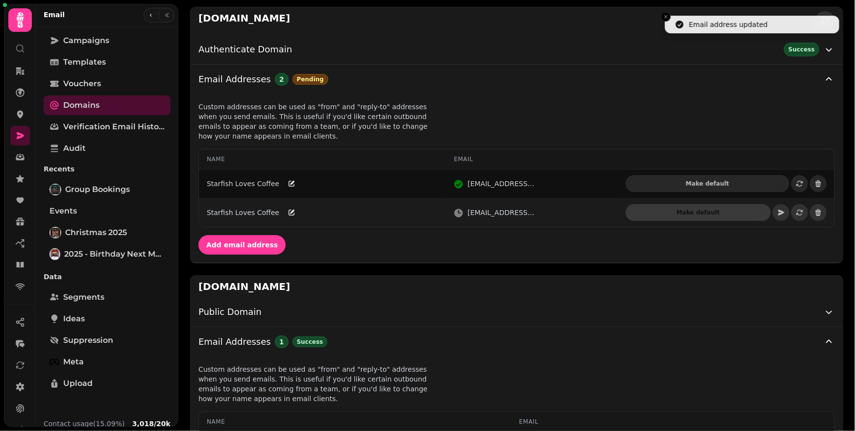
click at [461, 242] on div "Add email address" at bounding box center [517, 245] width 652 height 20
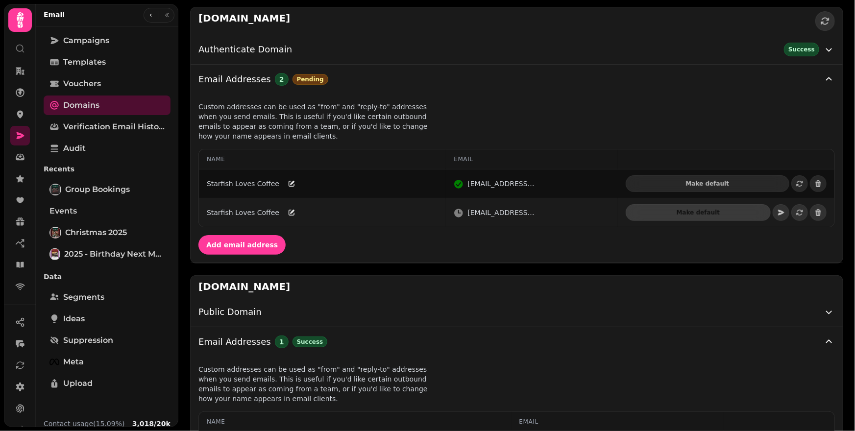
click at [519, 214] on div "reviews@starfishlovescoffee.com" at bounding box center [501, 213] width 69 height 10
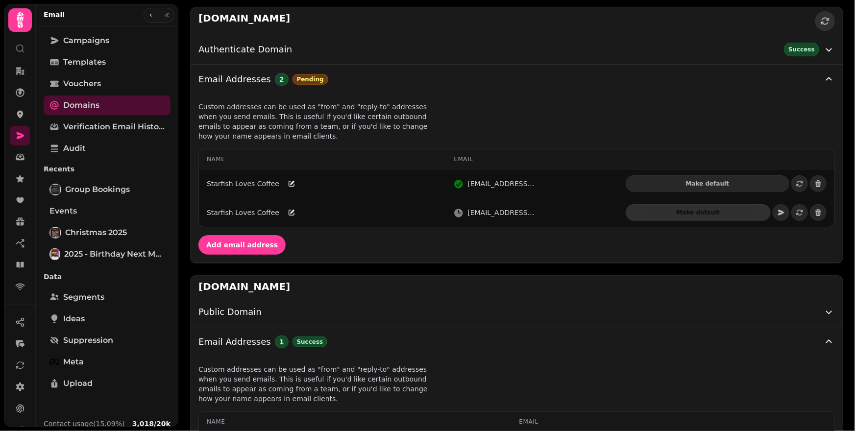
click at [525, 256] on div "**********" at bounding box center [517, 178] width 652 height 168
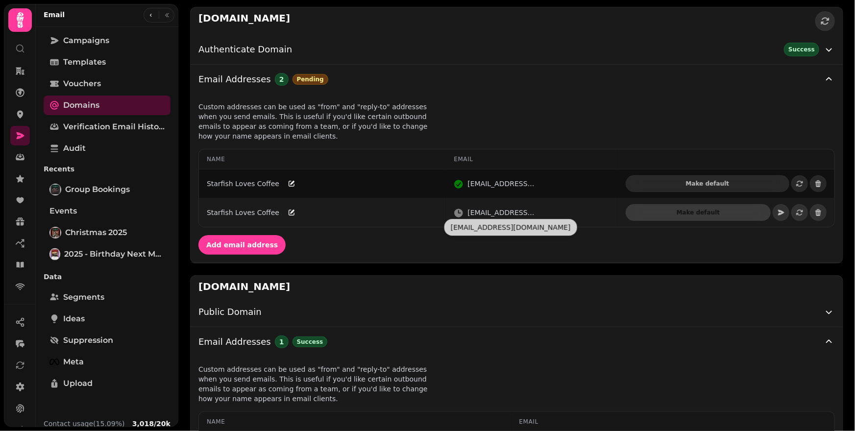
click at [507, 214] on div "reviews@starfishlovescoffee.com" at bounding box center [501, 213] width 69 height 10
click at [506, 214] on div "reviews@starfishlovescoffee.com" at bounding box center [501, 213] width 69 height 10
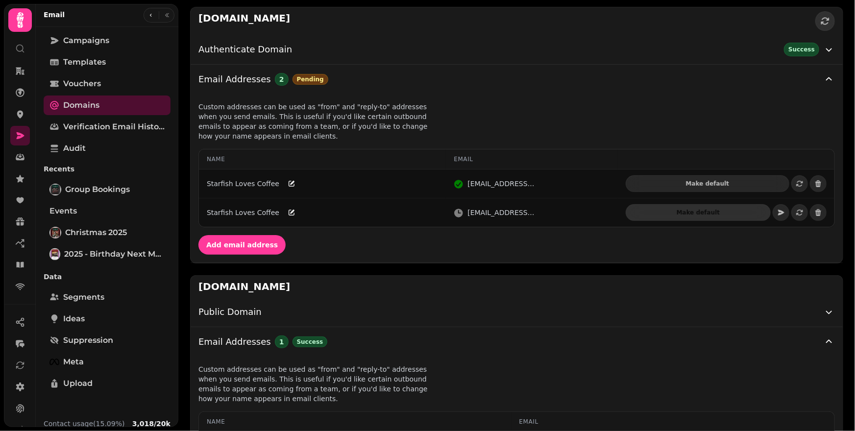
click at [518, 248] on div "Add email address" at bounding box center [517, 245] width 652 height 20
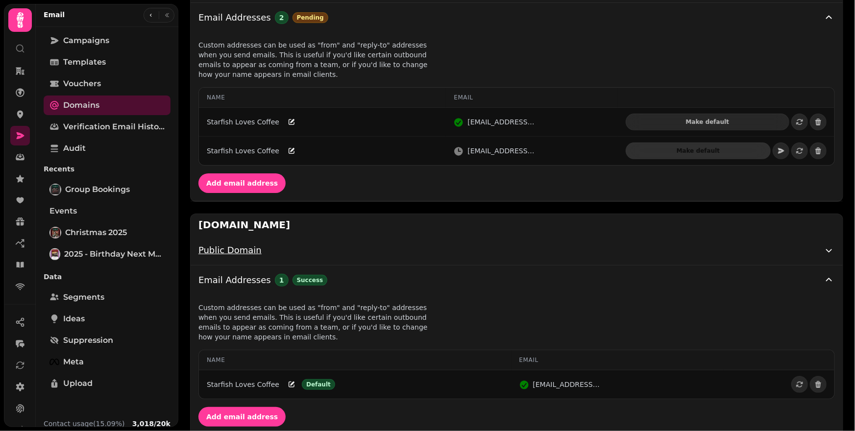
scroll to position [96, 0]
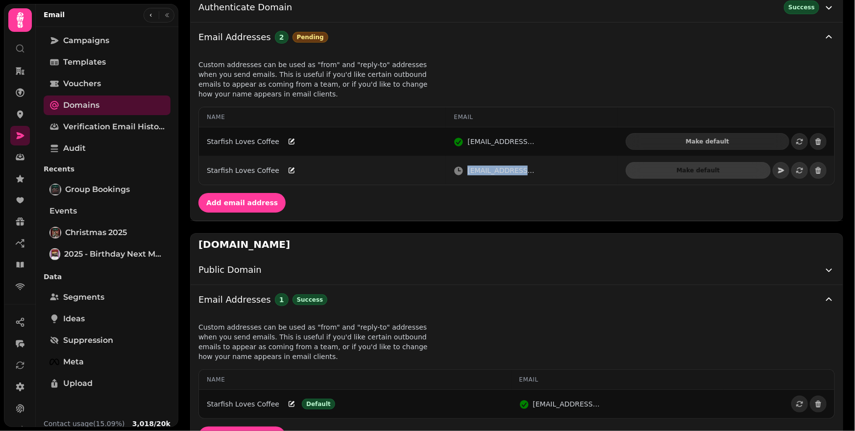
drag, startPoint x: 469, startPoint y: 169, endPoint x: 552, endPoint y: 171, distance: 82.8
click at [552, 171] on div "reviews@starfishlovescoffee.com" at bounding box center [532, 171] width 156 height 10
click at [512, 170] on div "reviews@starfishlovescoffee.com" at bounding box center [501, 171] width 69 height 10
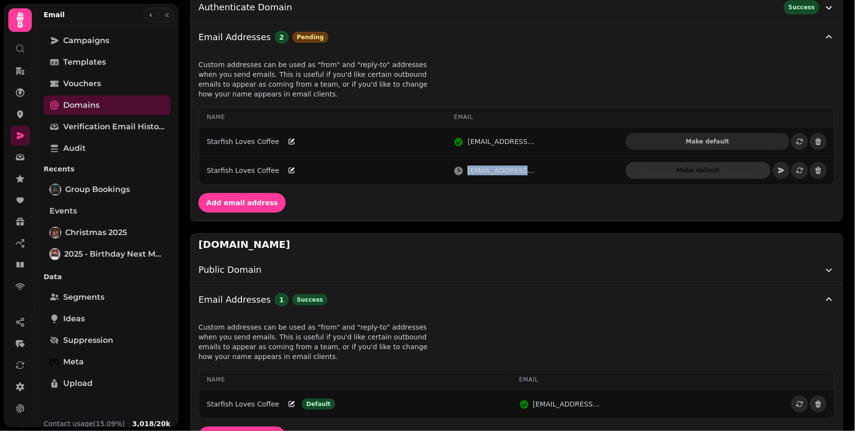
copy div "reviews@starfishlovescoffee.com"
click at [515, 194] on div "Add email address" at bounding box center [517, 203] width 652 height 20
click at [238, 201] on span "Add email address" at bounding box center [242, 202] width 72 height 7
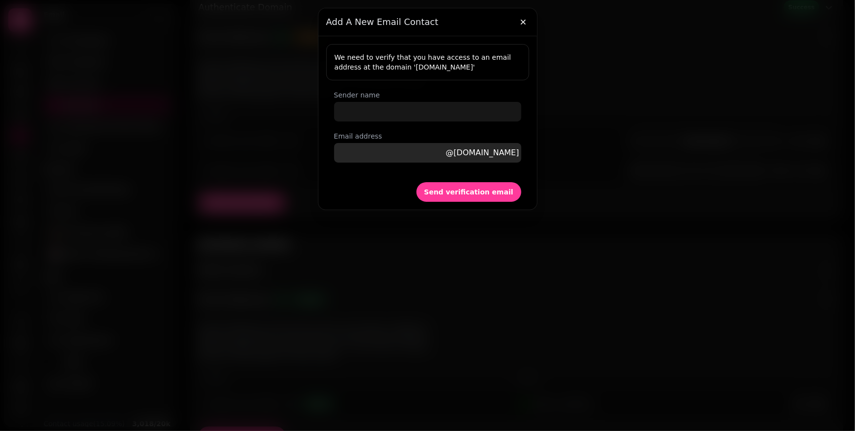
click at [409, 151] on input "Email address" at bounding box center [427, 153] width 187 height 20
type input "**********"
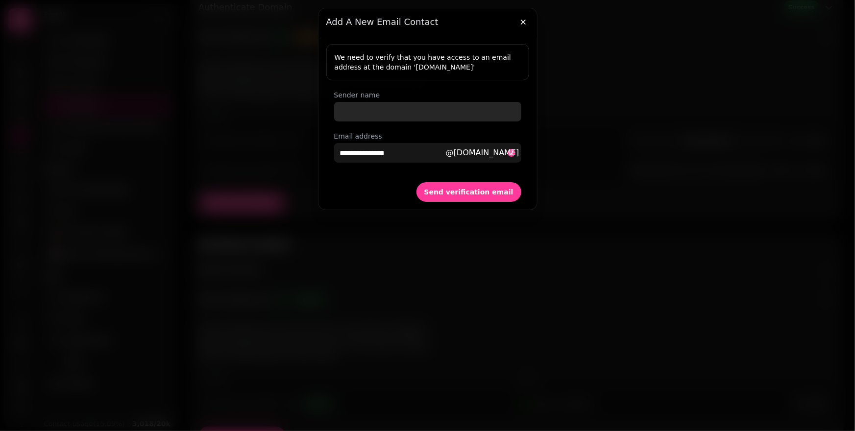
click at [414, 113] on input "Sender name" at bounding box center [427, 112] width 187 height 20
type input "**********"
click at [519, 25] on icon "button" at bounding box center [523, 22] width 10 height 10
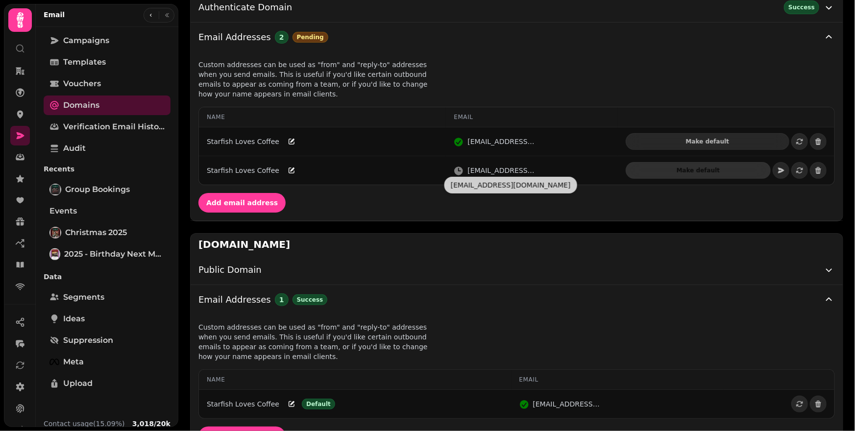
click at [534, 208] on div "Add email address" at bounding box center [517, 203] width 652 height 20
click at [520, 211] on div "Add email address" at bounding box center [517, 203] width 652 height 20
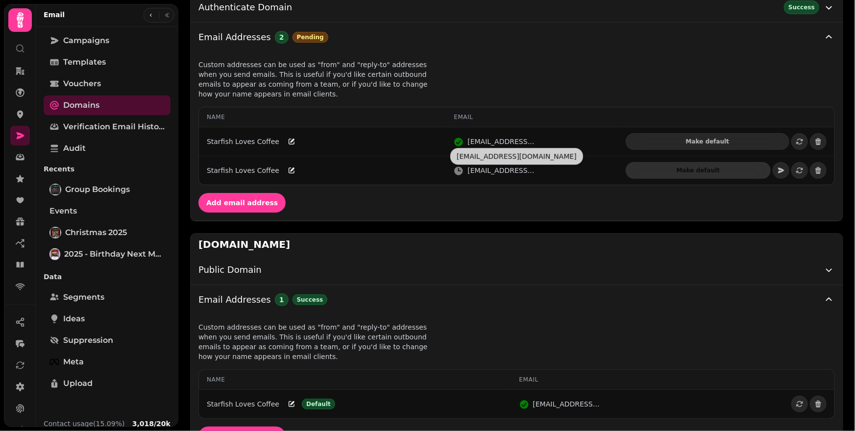
click at [506, 69] on div "**********" at bounding box center [517, 136] width 652 height 168
click at [500, 73] on div "**********" at bounding box center [517, 136] width 652 height 168
click at [511, 50] on button "Email Addresses 2 Pending" at bounding box center [517, 37] width 652 height 29
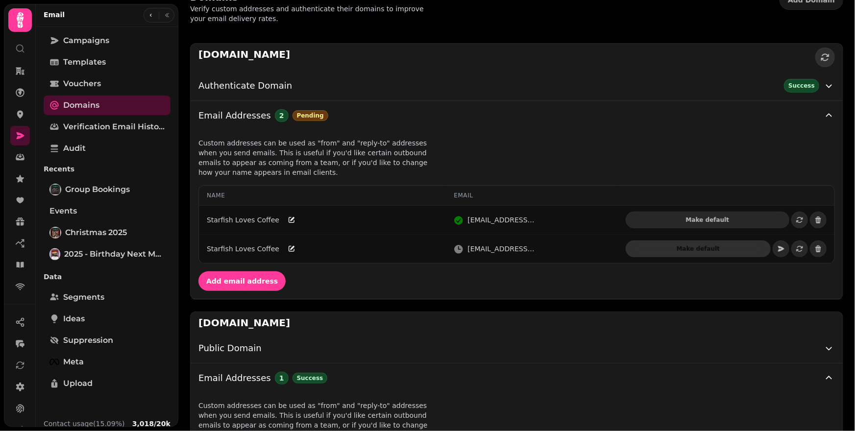
scroll to position [11, 0]
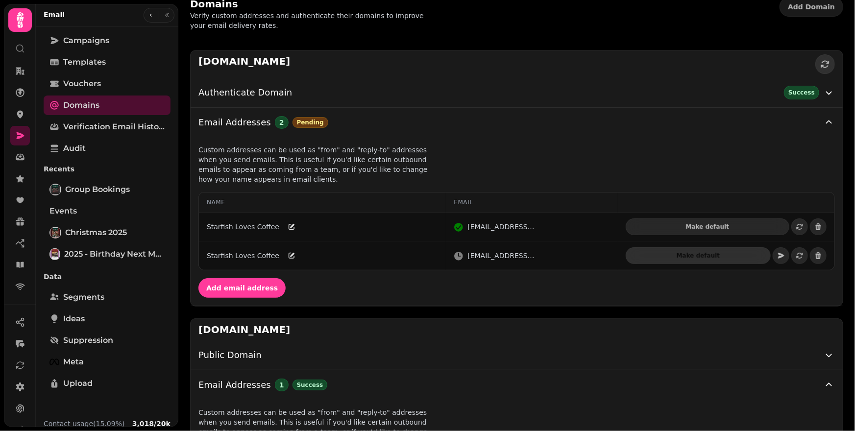
click at [832, 236] on div "**********" at bounding box center [517, 231] width 652 height 78
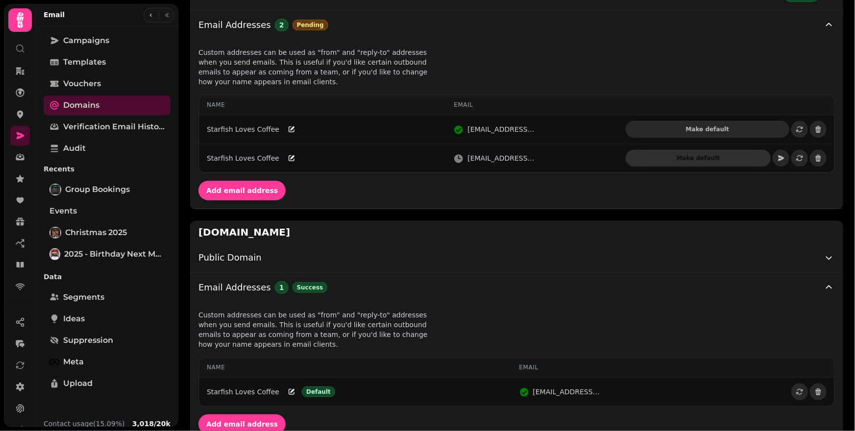
scroll to position [0, 0]
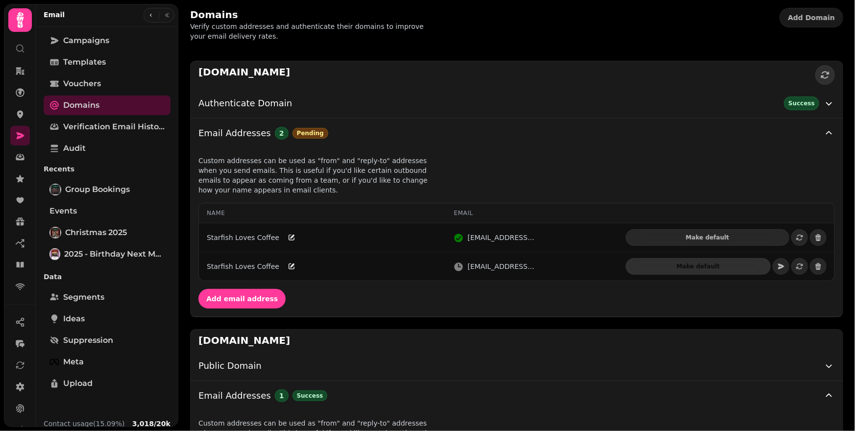
click at [512, 48] on div "Domains Verify custom addresses and authenticate their domains to improve your …" at bounding box center [516, 24] width 676 height 49
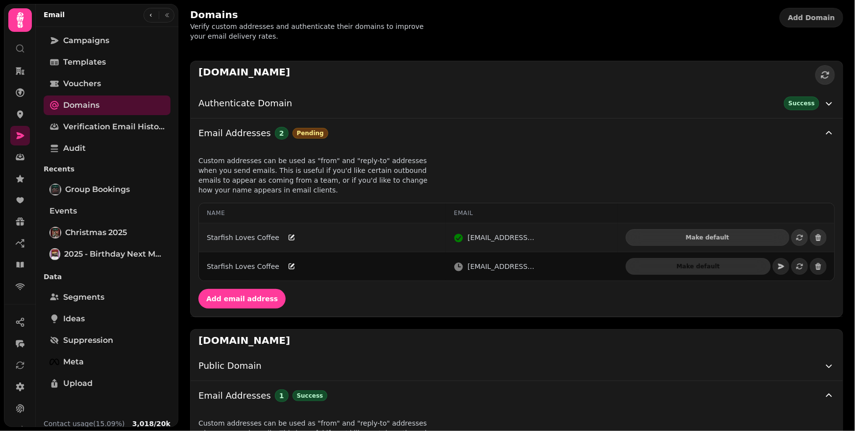
scroll to position [131, 0]
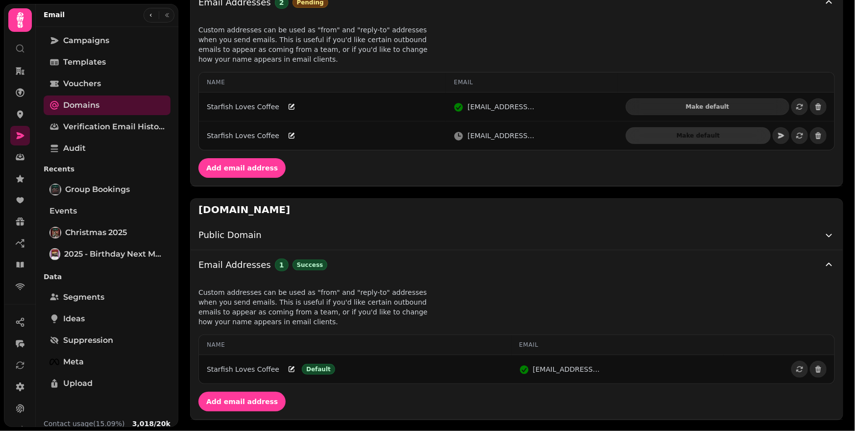
click at [841, 275] on div "**********" at bounding box center [516, 175] width 676 height 514
click at [477, 192] on div "**********" at bounding box center [516, 175] width 676 height 514
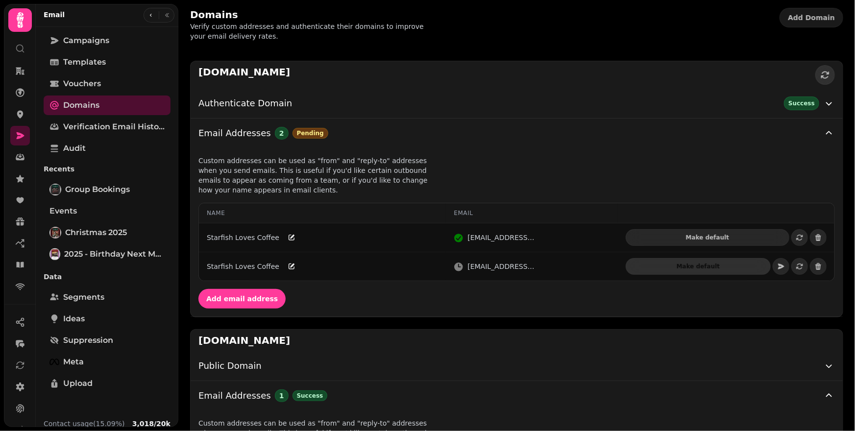
click at [486, 17] on div "Domains Verify custom addresses and authenticate their domains to improve your …" at bounding box center [516, 24] width 676 height 49
click at [454, 12] on div "Domains Verify custom addresses and authenticate their domains to improve your …" at bounding box center [516, 24] width 676 height 49
click at [459, 28] on div "Domains Verify custom addresses and authenticate their domains to improve your …" at bounding box center [516, 24] width 676 height 49
click at [115, 192] on span "Group bookings" at bounding box center [97, 190] width 65 height 12
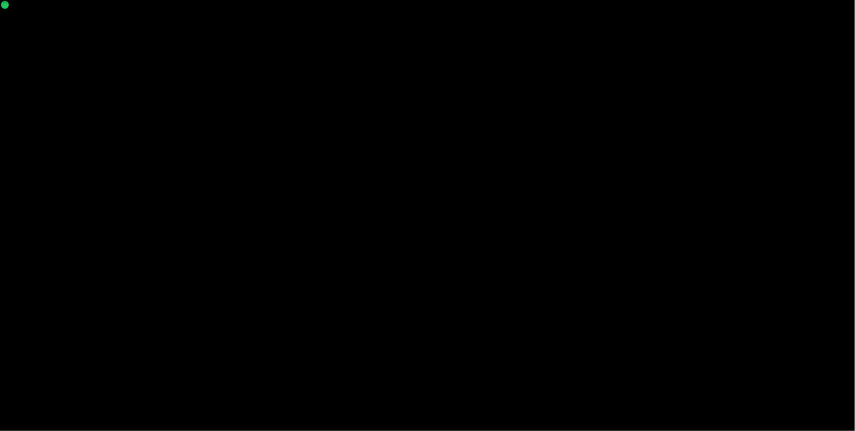
select select "**********"
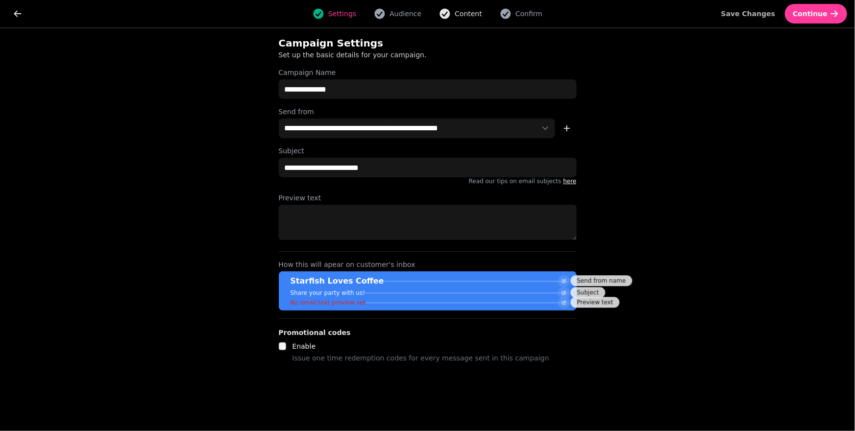
click at [454, 17] on button "Content" at bounding box center [460, 14] width 55 height 12
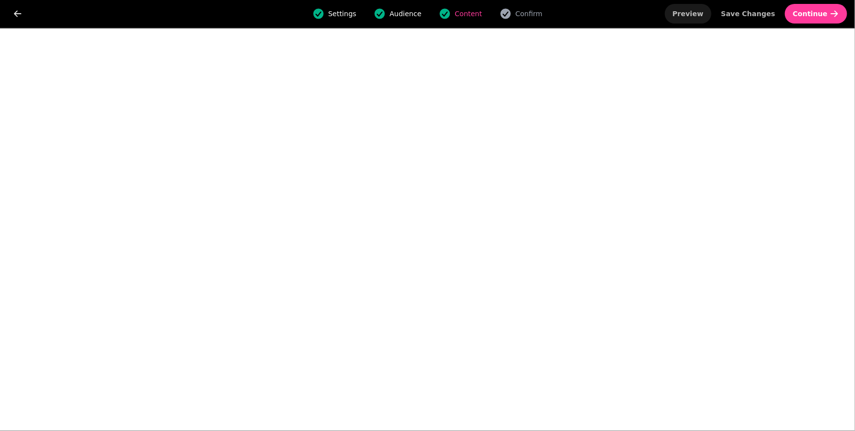
click at [703, 15] on span "Preview" at bounding box center [688, 13] width 31 height 7
select select "**********"
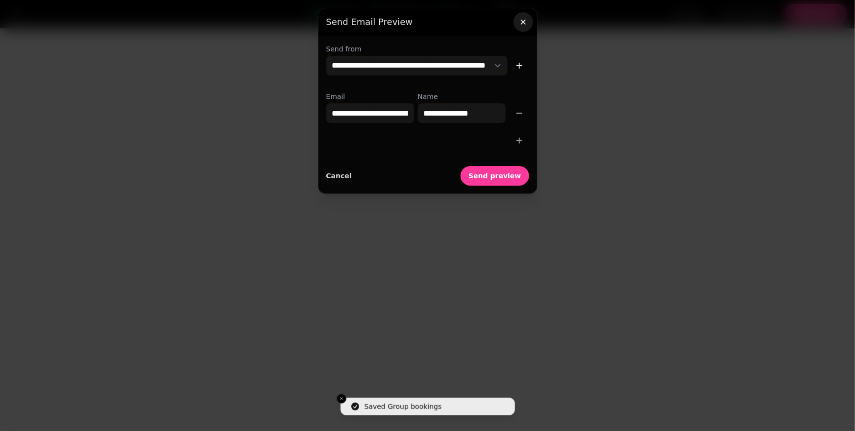
click at [524, 20] on icon "button" at bounding box center [523, 22] width 10 height 10
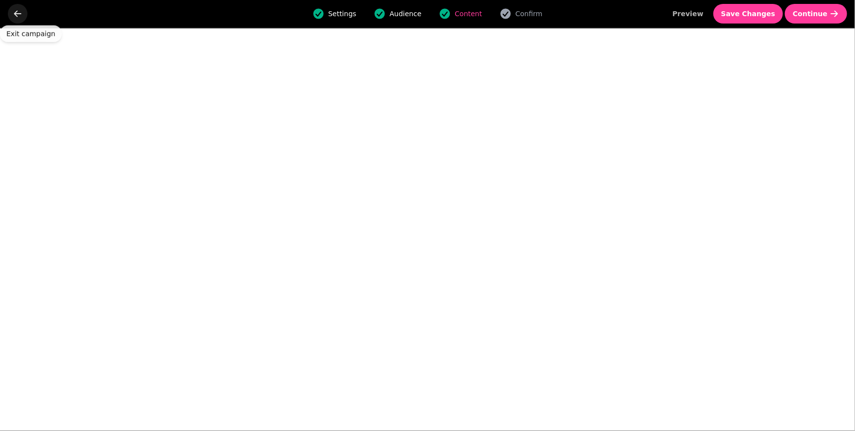
click at [22, 16] on icon "go back" at bounding box center [18, 14] width 10 height 10
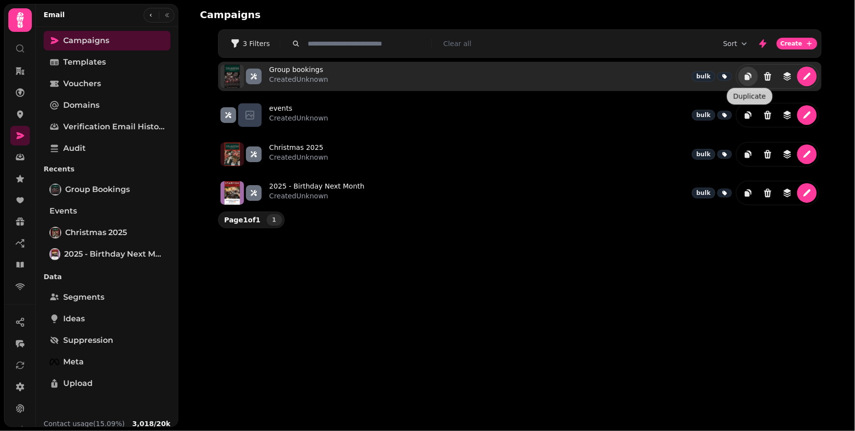
click at [749, 75] on icon "duplicate" at bounding box center [748, 77] width 10 height 10
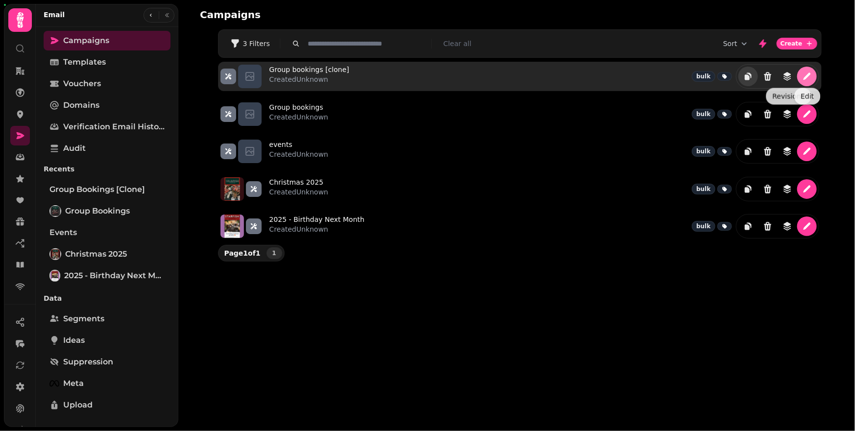
click at [803, 73] on icon "edit" at bounding box center [807, 77] width 10 height 10
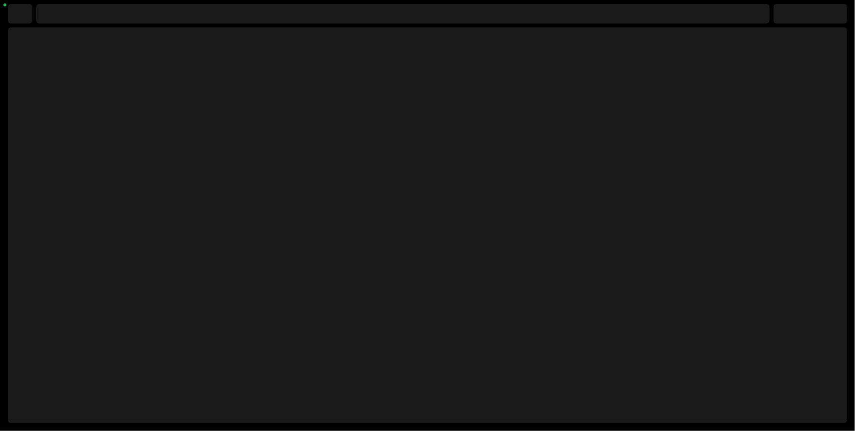
select select "**********"
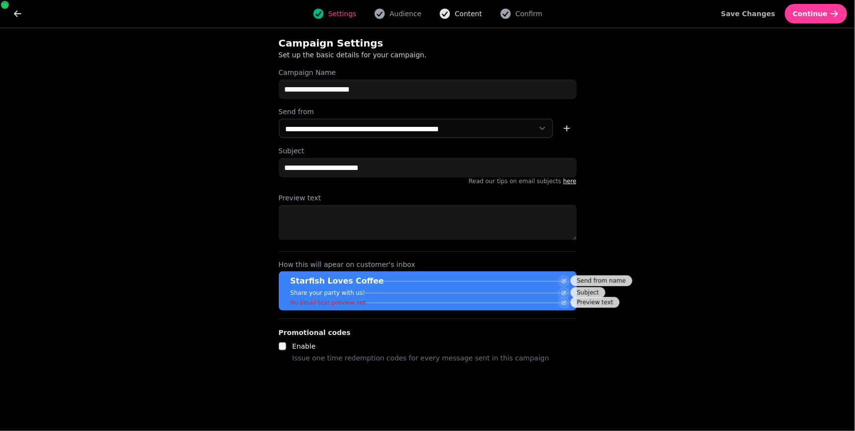
click at [453, 13] on button "Content" at bounding box center [460, 14] width 55 height 12
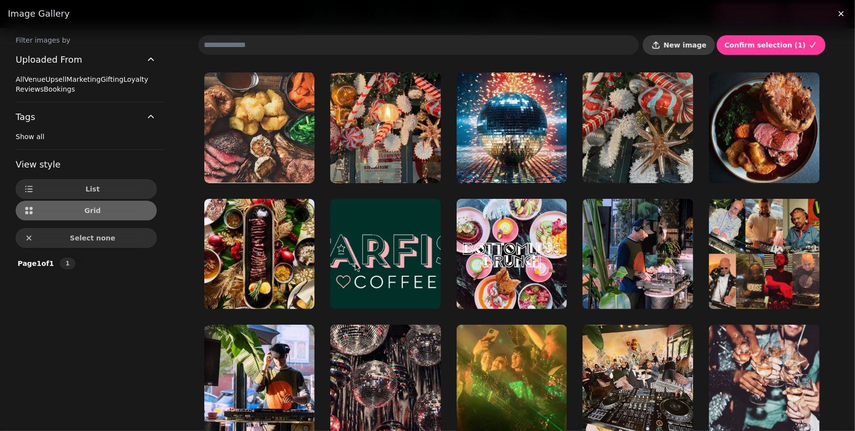
click at [703, 50] on button "New image" at bounding box center [679, 45] width 72 height 20
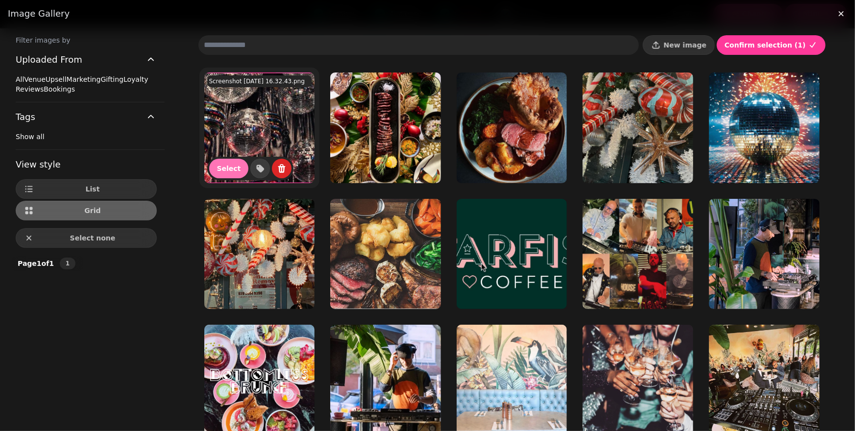
click at [222, 170] on span "Select" at bounding box center [229, 168] width 24 height 7
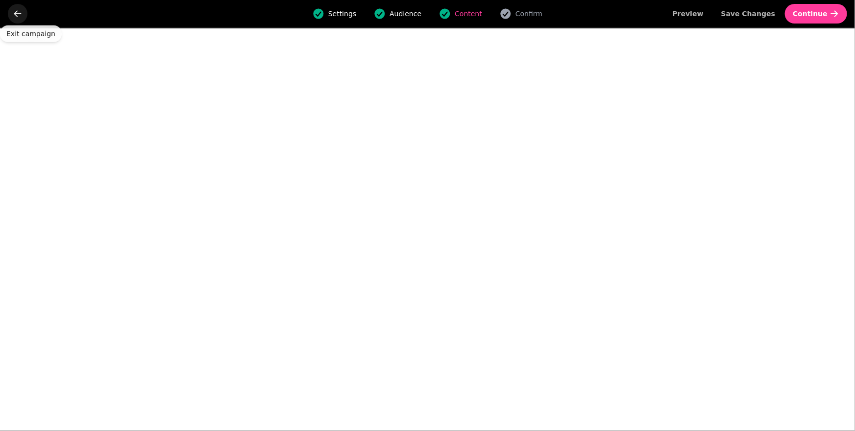
click at [13, 21] on button "go back" at bounding box center [18, 14] width 20 height 20
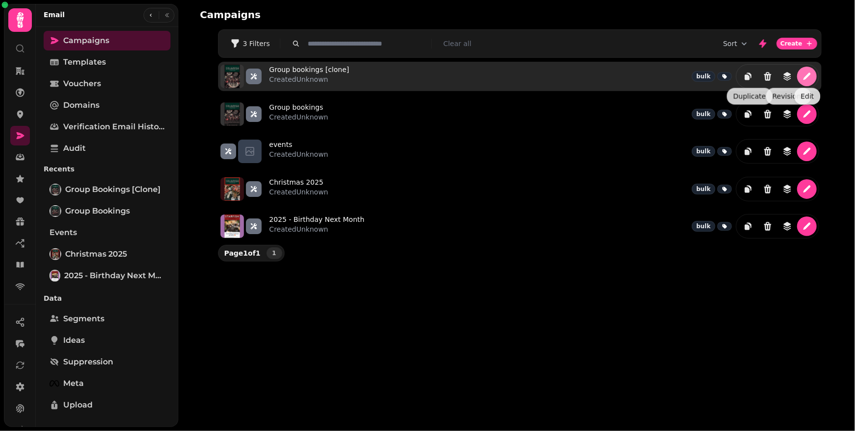
click at [806, 78] on icon "edit" at bounding box center [806, 76] width 7 height 7
select select "**********"
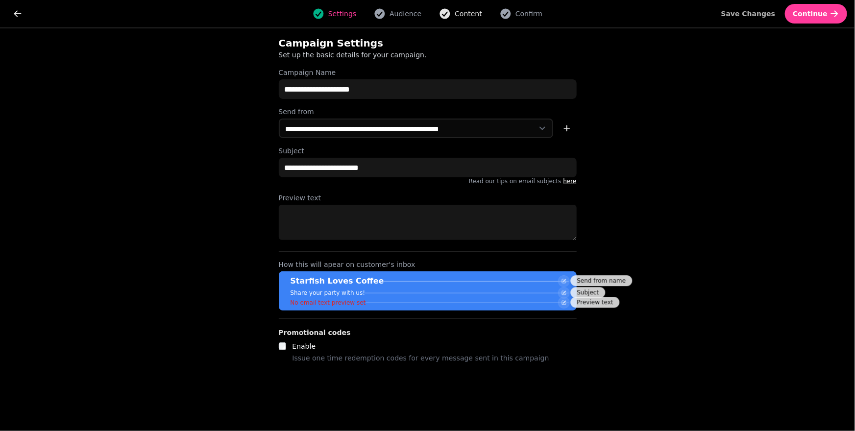
click at [466, 14] on span "Content" at bounding box center [468, 14] width 27 height 10
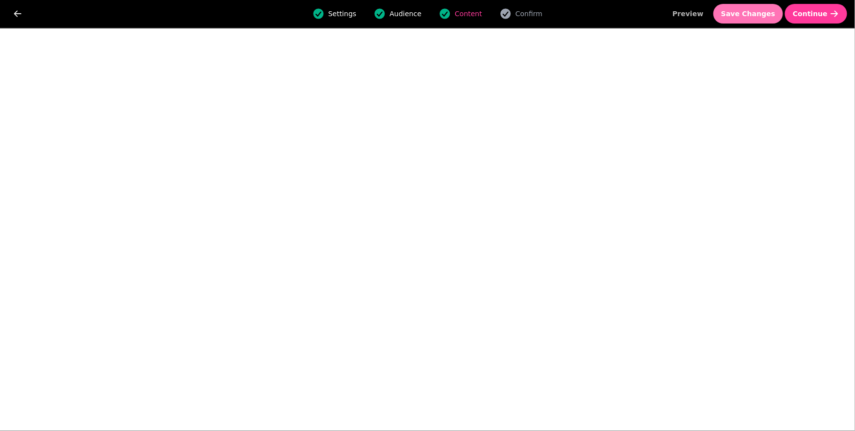
click at [746, 9] on button "Save Changes" at bounding box center [748, 14] width 70 height 20
click at [756, 15] on span "Save Changes" at bounding box center [748, 13] width 54 height 7
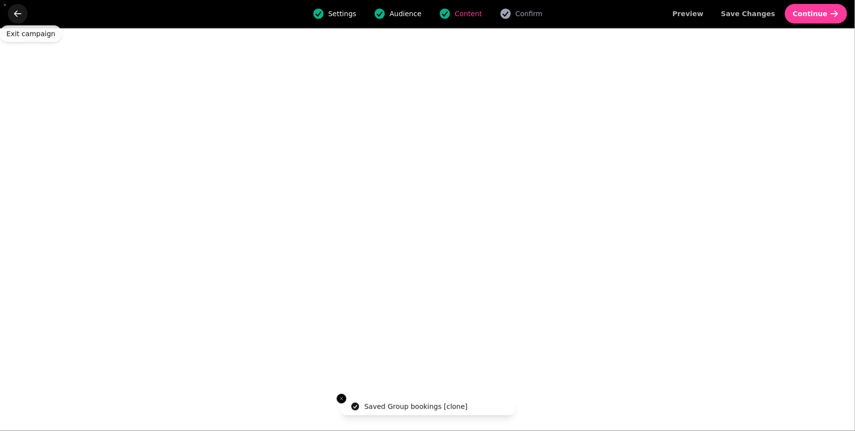
click at [16, 15] on icon "go back" at bounding box center [18, 14] width 10 height 10
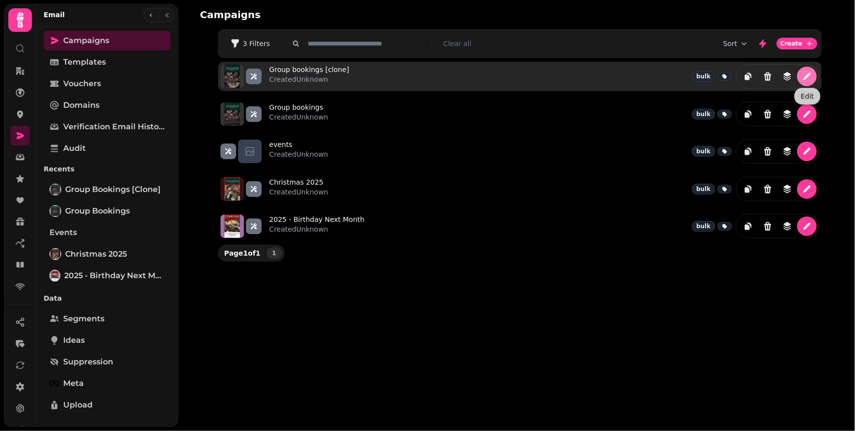
click at [805, 77] on icon "edit" at bounding box center [806, 76] width 7 height 7
select select "**********"
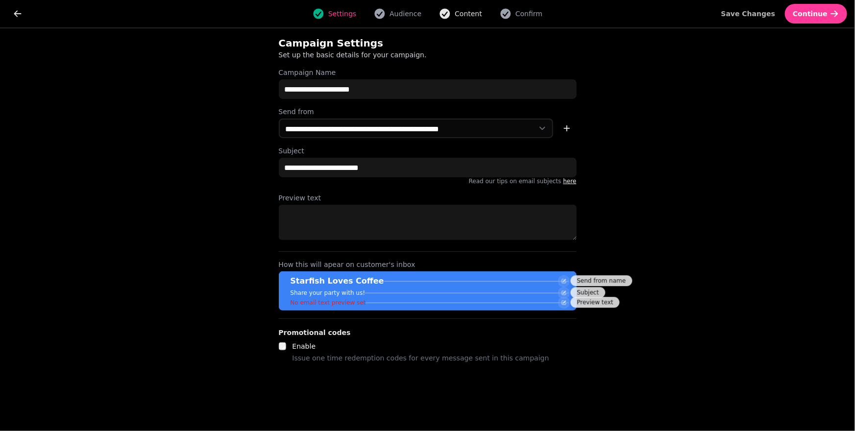
click at [466, 13] on span "Content" at bounding box center [468, 14] width 27 height 10
